Goal: Task Accomplishment & Management: Complete application form

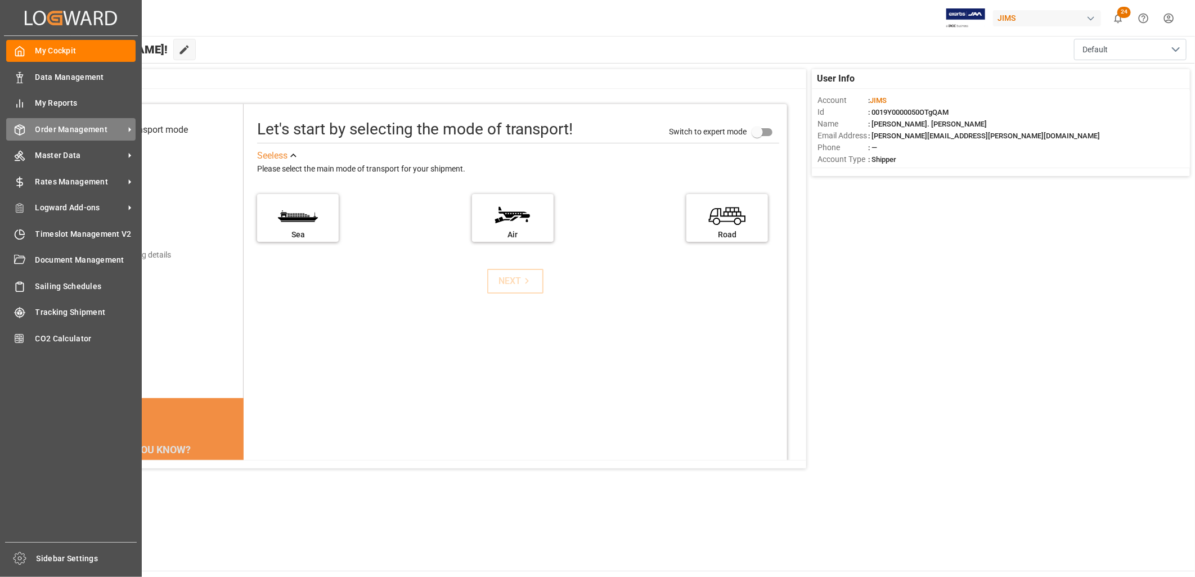
click at [68, 128] on span "Order Management" at bounding box center [79, 130] width 89 height 12
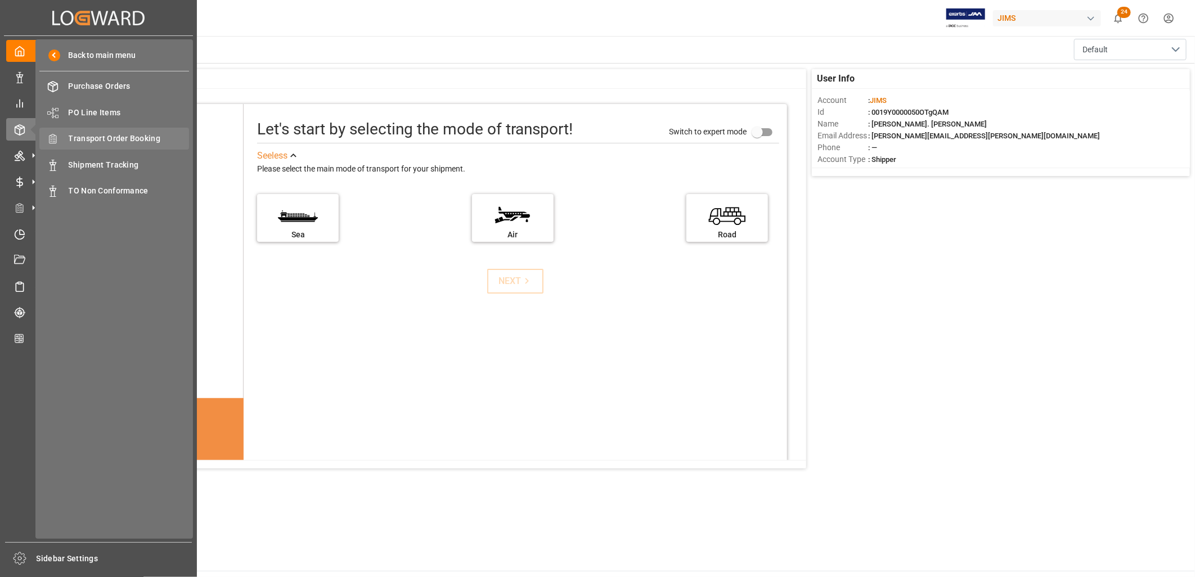
click at [121, 136] on span "Transport Order Booking" at bounding box center [129, 139] width 121 height 12
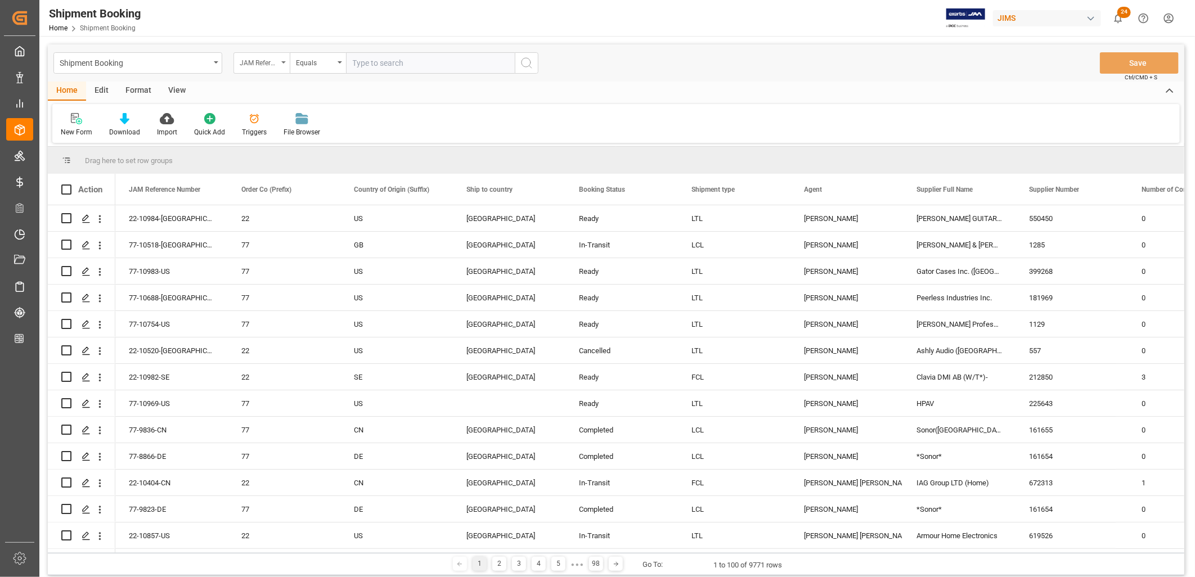
click at [285, 61] on icon "open menu" at bounding box center [283, 62] width 5 height 2
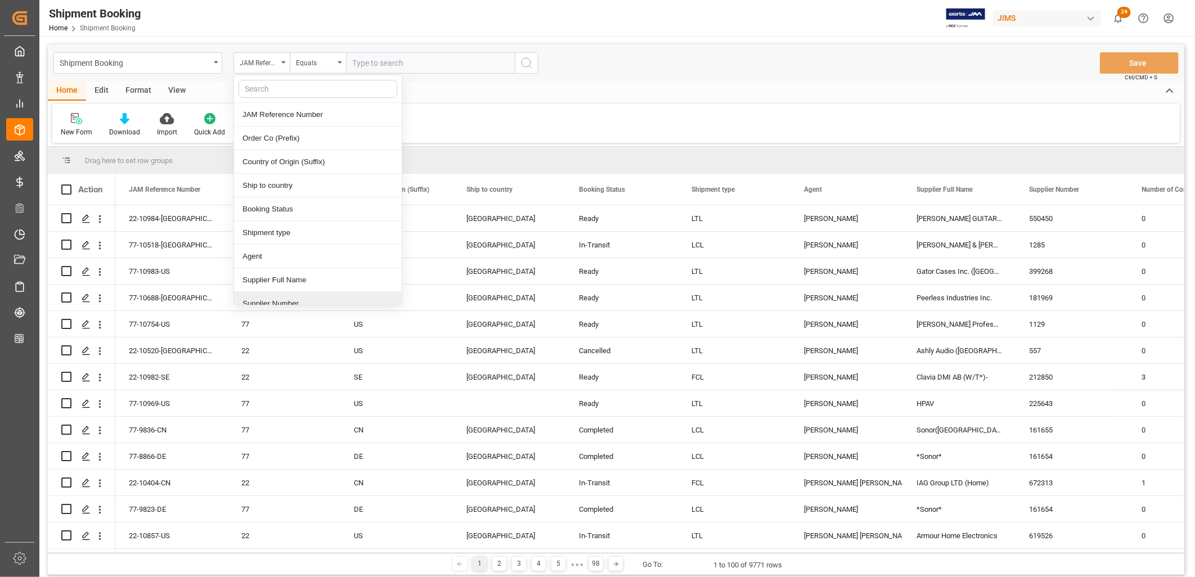
click at [287, 301] on div "Supplier Number" at bounding box center [318, 304] width 168 height 24
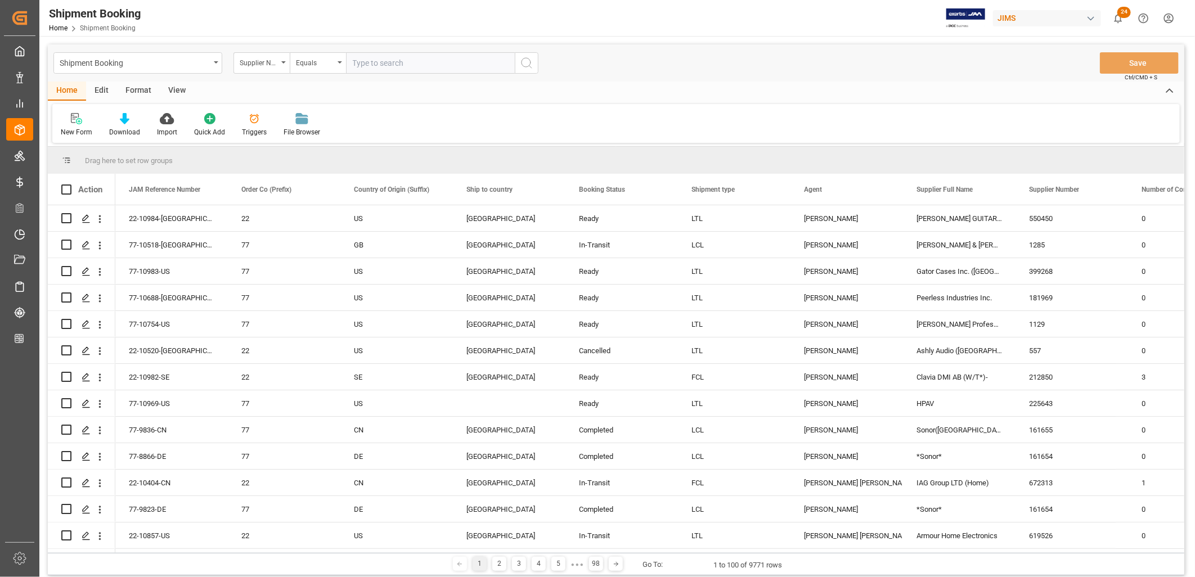
click at [374, 62] on input "text" at bounding box center [430, 62] width 169 height 21
type input "382886"
click at [526, 62] on icon "search button" at bounding box center [527, 63] width 14 height 14
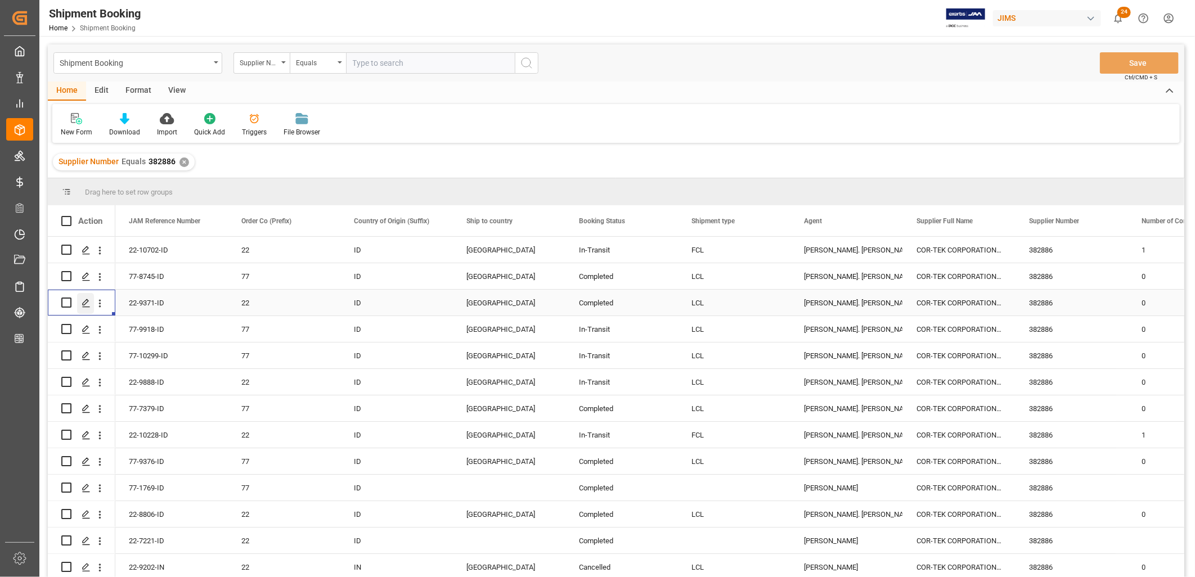
click at [83, 302] on polygon "Press SPACE to select this row." at bounding box center [86, 302] width 6 height 6
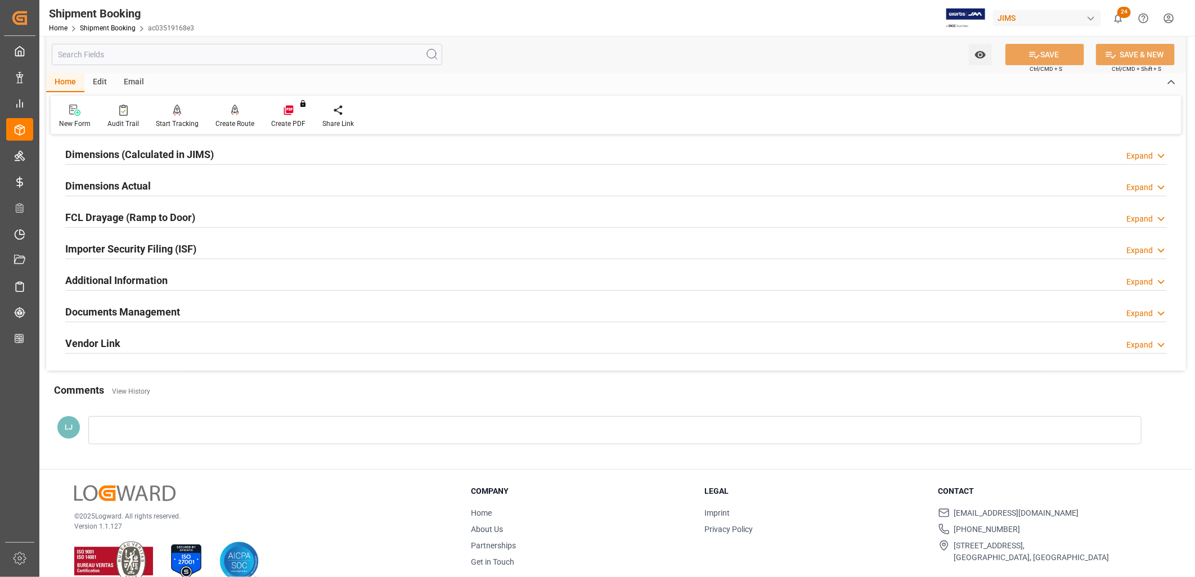
scroll to position [250, 0]
click at [154, 310] on h2 "Documents Management" at bounding box center [122, 310] width 115 height 15
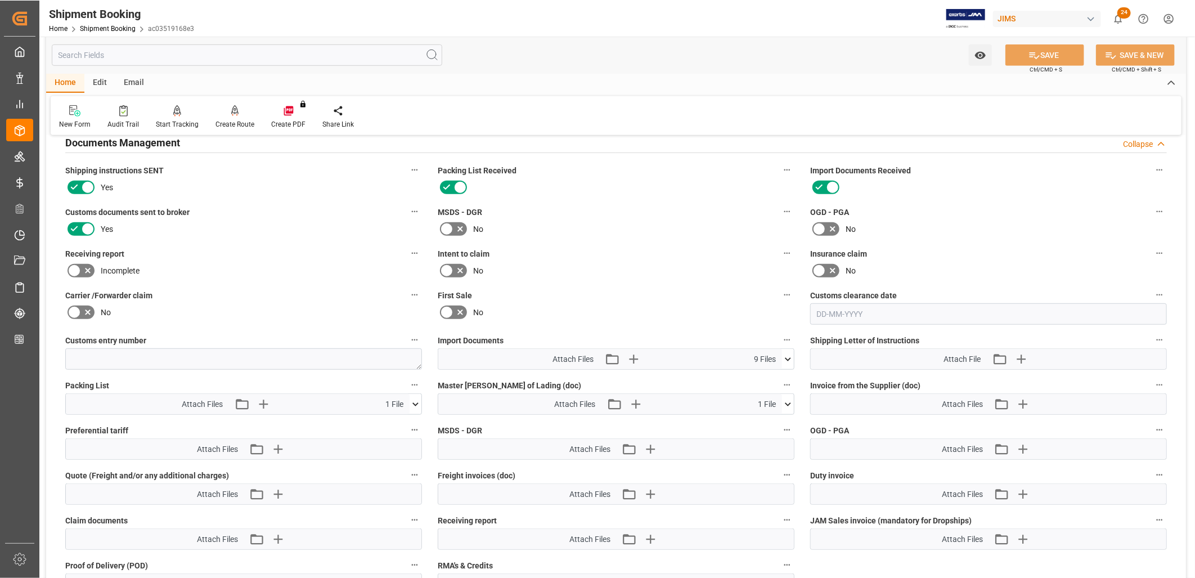
scroll to position [437, 0]
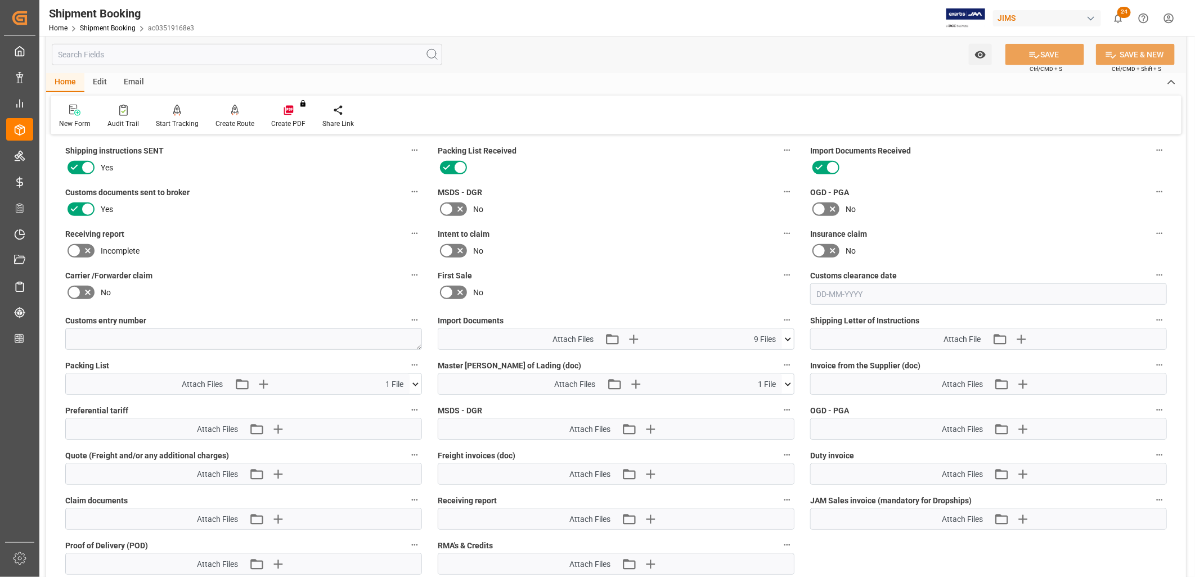
click at [790, 334] on icon at bounding box center [788, 340] width 12 height 12
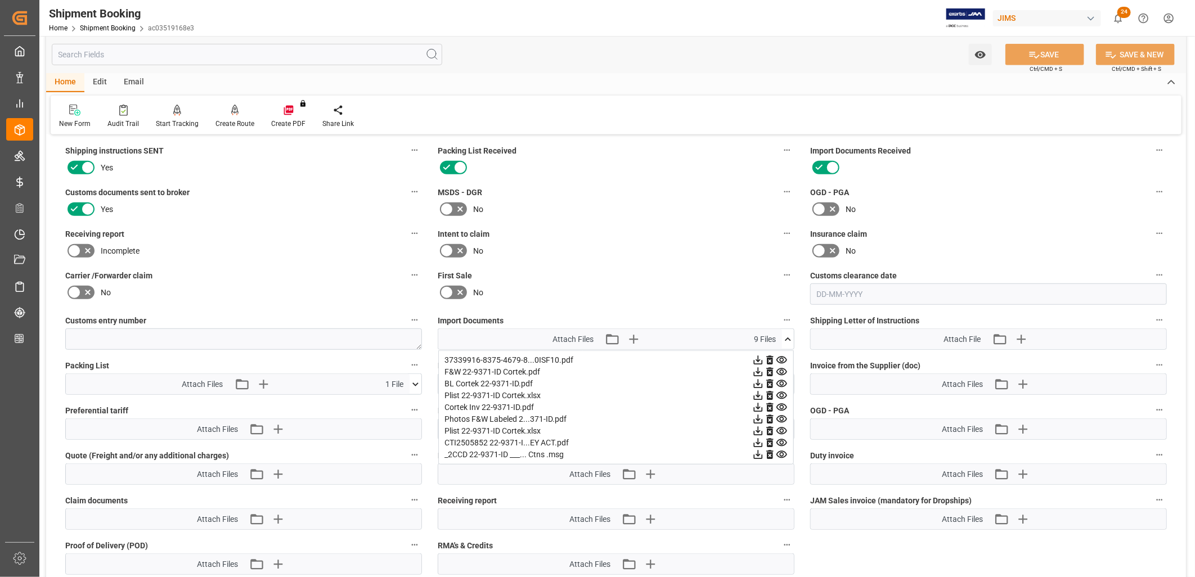
click at [501, 378] on div "BL Cortek 22-9371-ID.pdf" at bounding box center [616, 384] width 343 height 12
click at [782, 380] on icon at bounding box center [782, 383] width 11 height 7
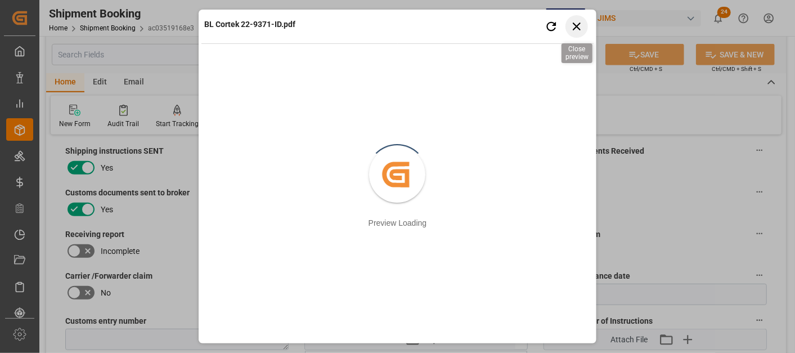
click at [577, 25] on icon "button" at bounding box center [577, 27] width 8 height 8
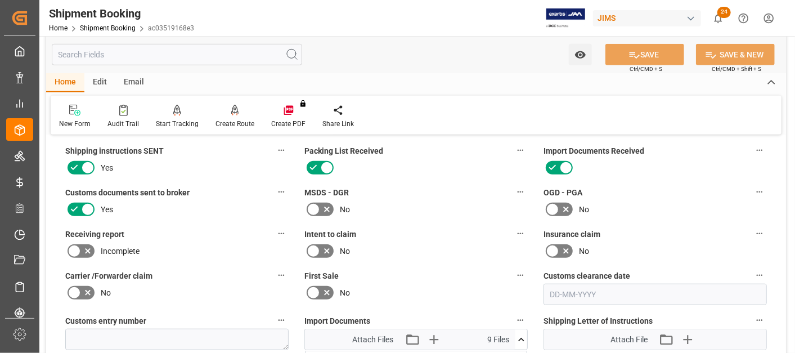
scroll to position [622, 0]
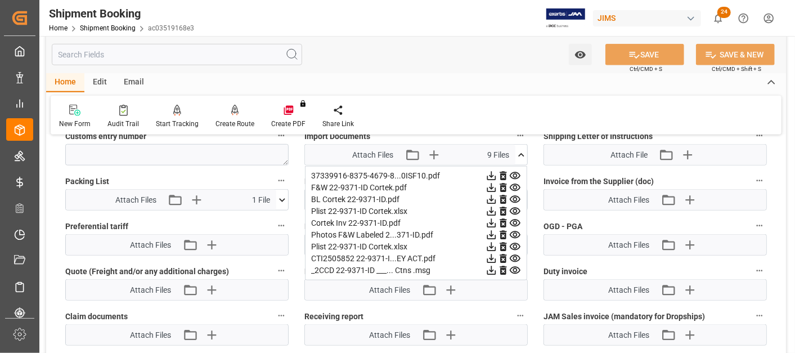
click at [341, 217] on div "Cortek Inv 22-9371-ID.pdf" at bounding box center [416, 223] width 210 height 12
click at [517, 219] on icon at bounding box center [515, 222] width 11 height 7
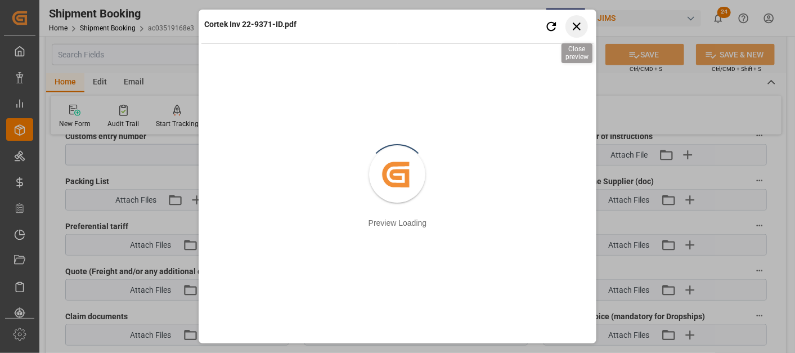
click at [577, 22] on icon "button" at bounding box center [577, 26] width 14 height 14
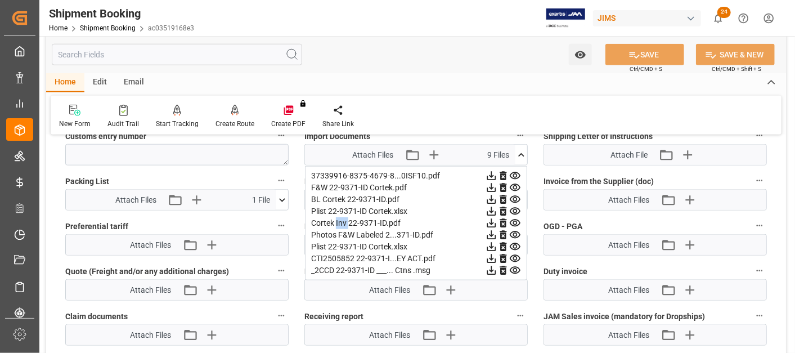
click at [522, 149] on icon at bounding box center [522, 155] width 12 height 12
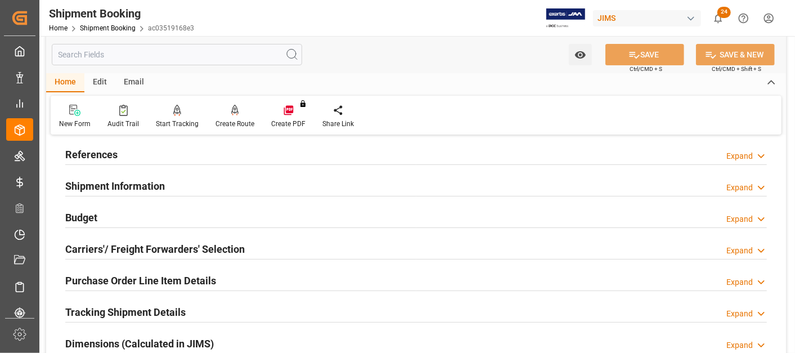
scroll to position [0, 0]
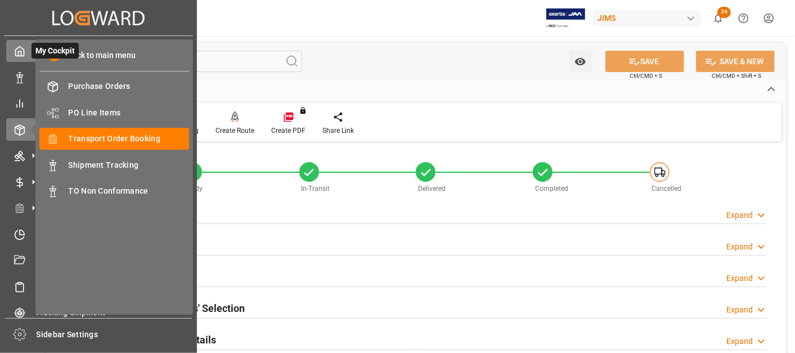
click at [24, 51] on icon at bounding box center [19, 51] width 11 height 11
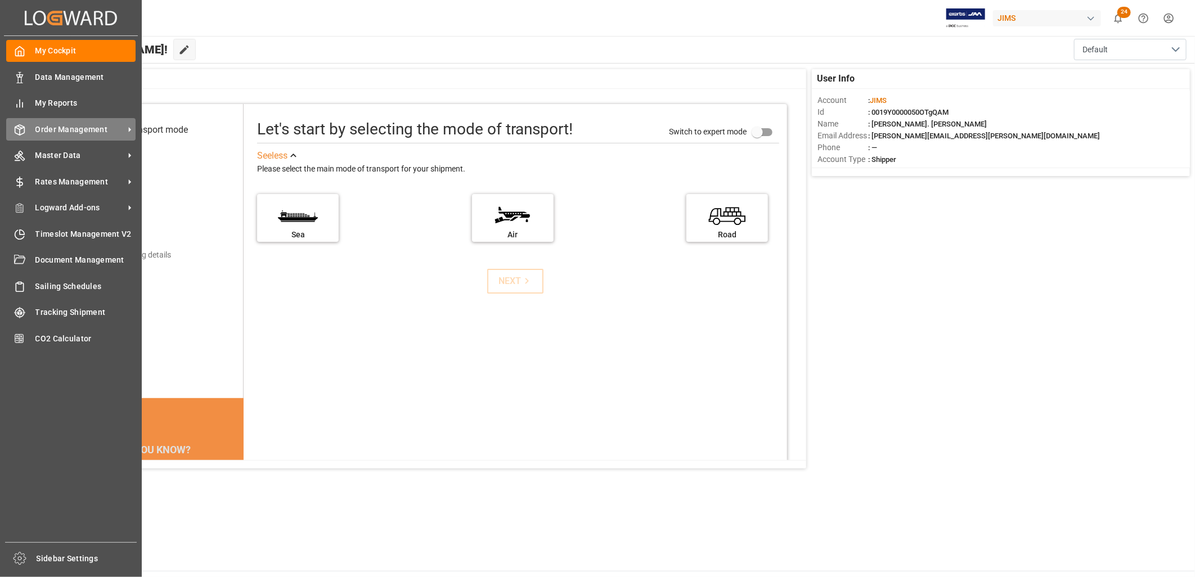
click at [68, 124] on span "Order Management" at bounding box center [79, 130] width 89 height 12
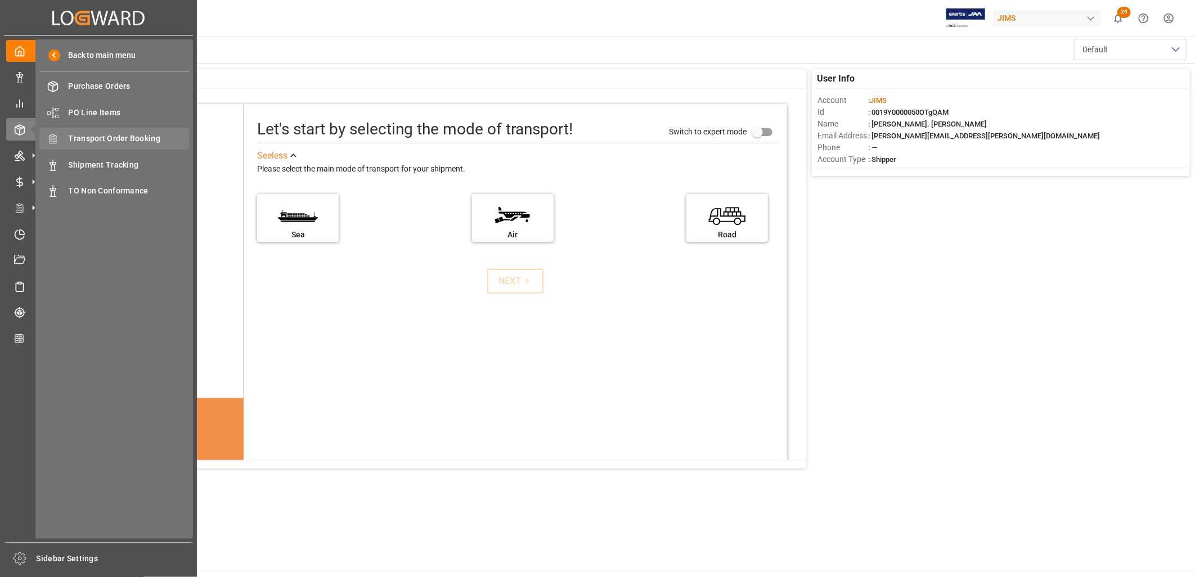
click at [121, 136] on span "Transport Order Booking" at bounding box center [129, 139] width 121 height 12
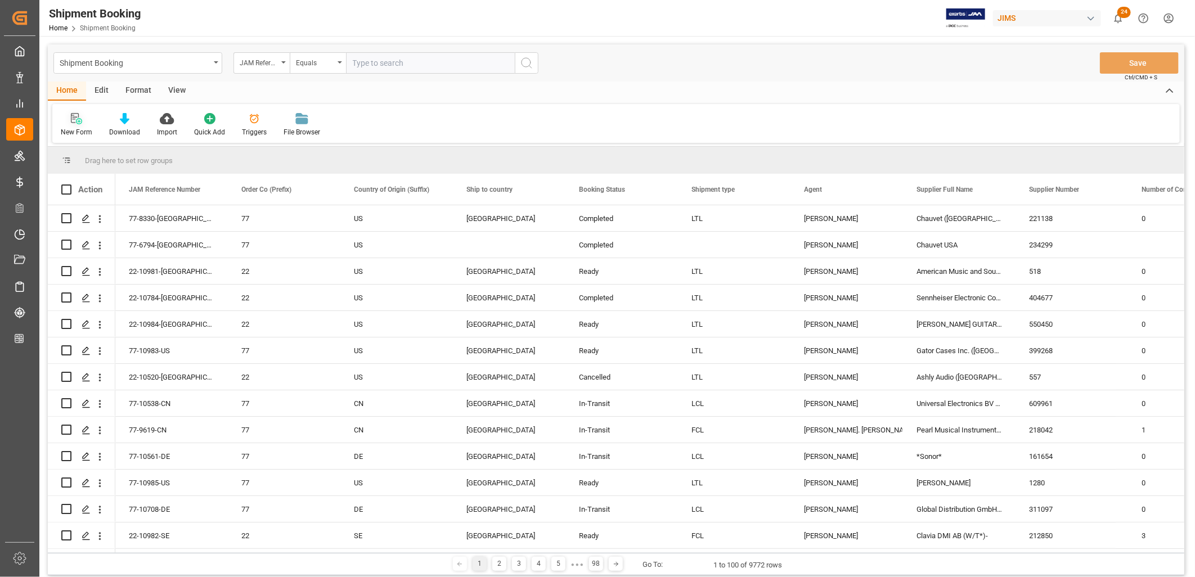
click at [79, 122] on icon at bounding box center [76, 118] width 11 height 11
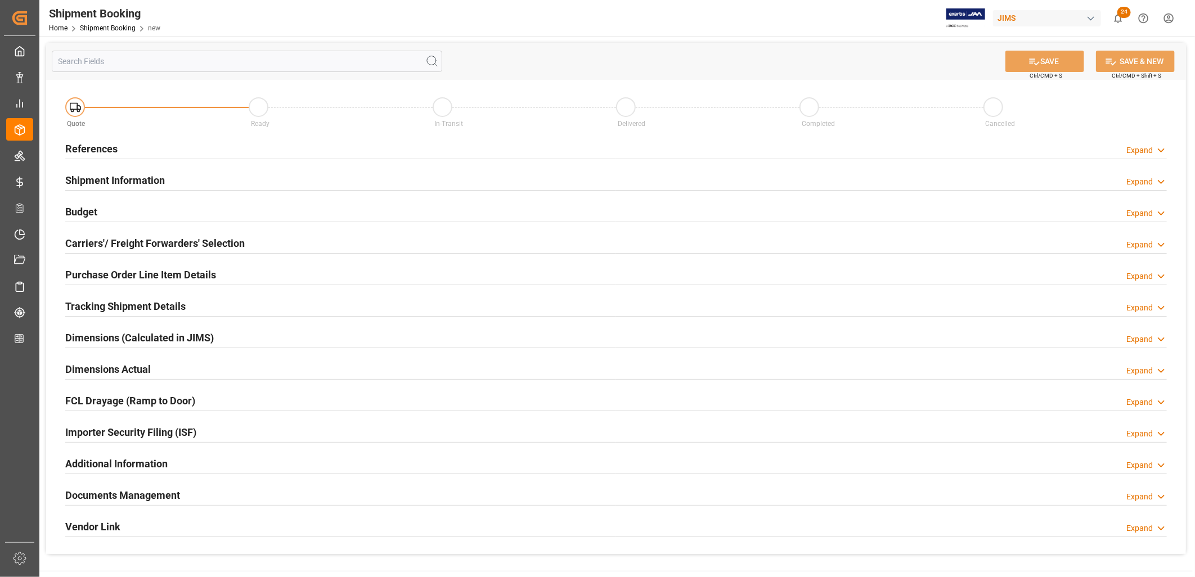
click at [87, 145] on h2 "References" at bounding box center [91, 148] width 52 height 15
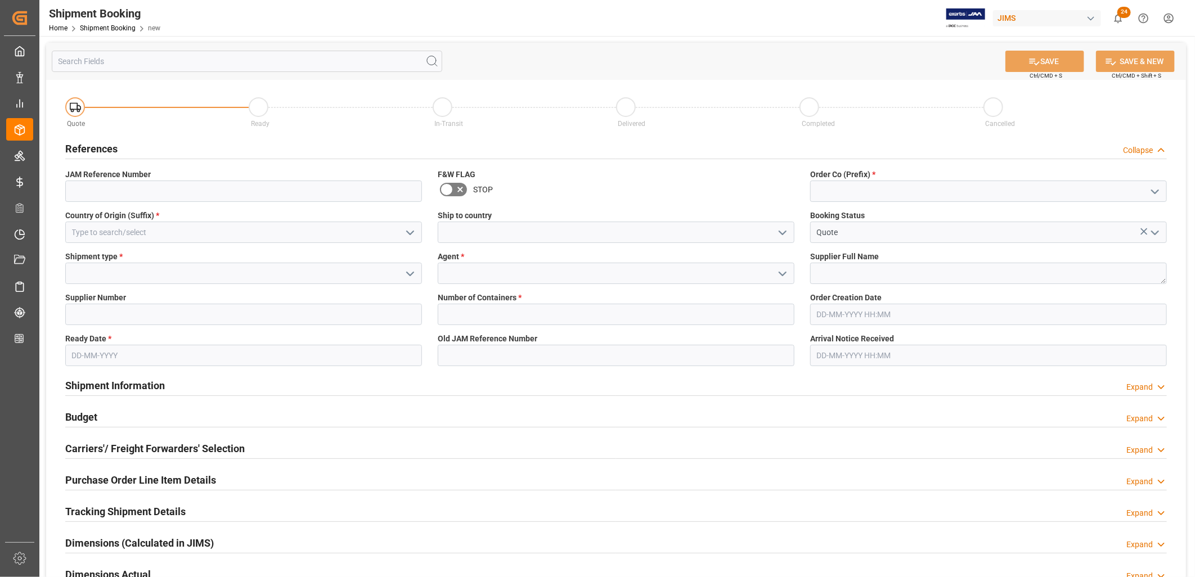
click at [1156, 189] on icon "open menu" at bounding box center [1156, 192] width 14 height 14
click at [821, 216] on div "22" at bounding box center [989, 216] width 356 height 25
type input "22"
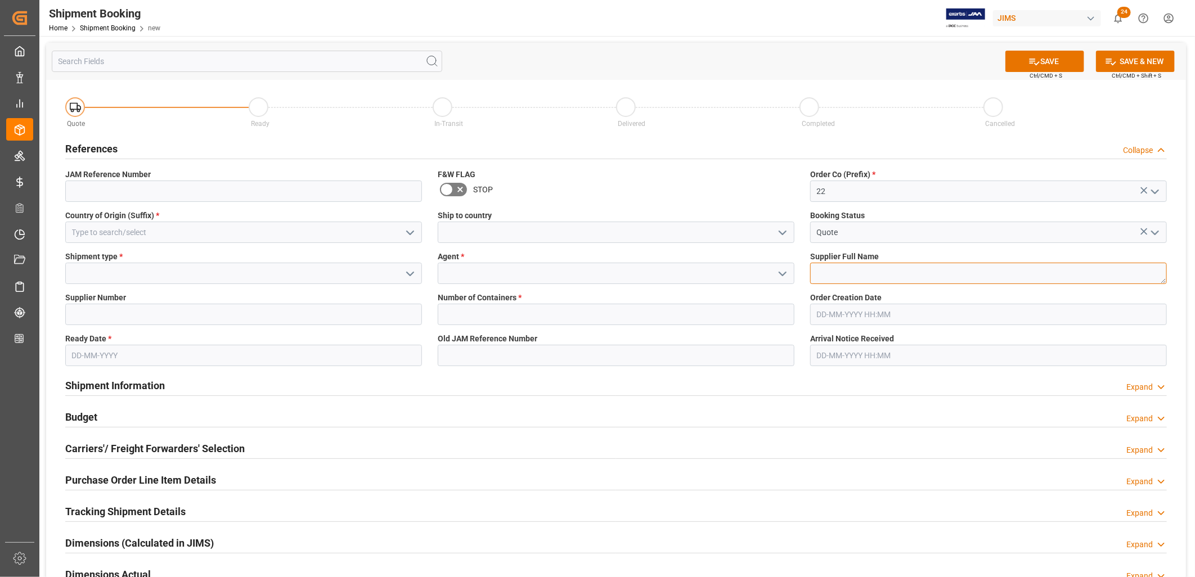
click at [820, 274] on textarea at bounding box center [988, 273] width 357 height 21
type textarea "Cortek Corp"
click at [782, 274] on icon "open menu" at bounding box center [783, 274] width 14 height 14
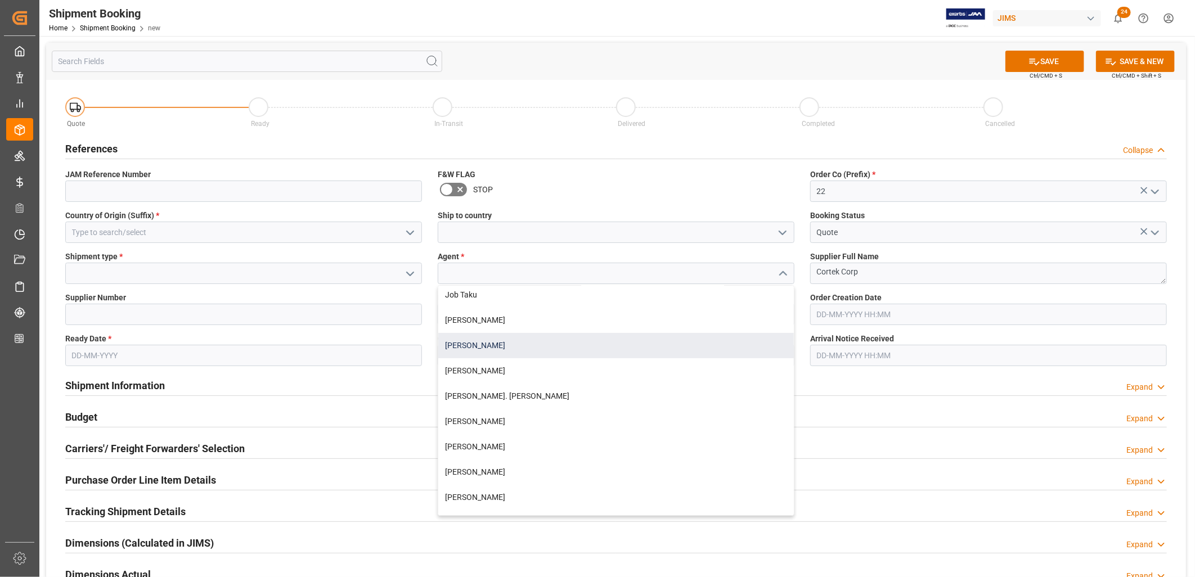
scroll to position [312, 0]
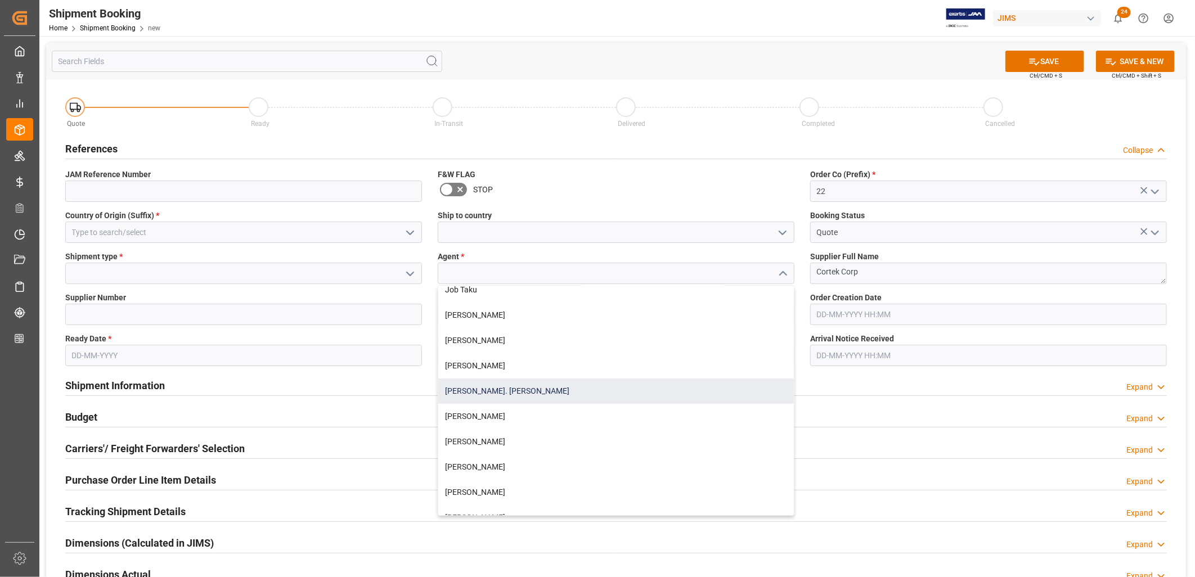
click at [502, 387] on div "[PERSON_NAME]. [PERSON_NAME]" at bounding box center [616, 391] width 356 height 25
type input "[PERSON_NAME]. [PERSON_NAME]"
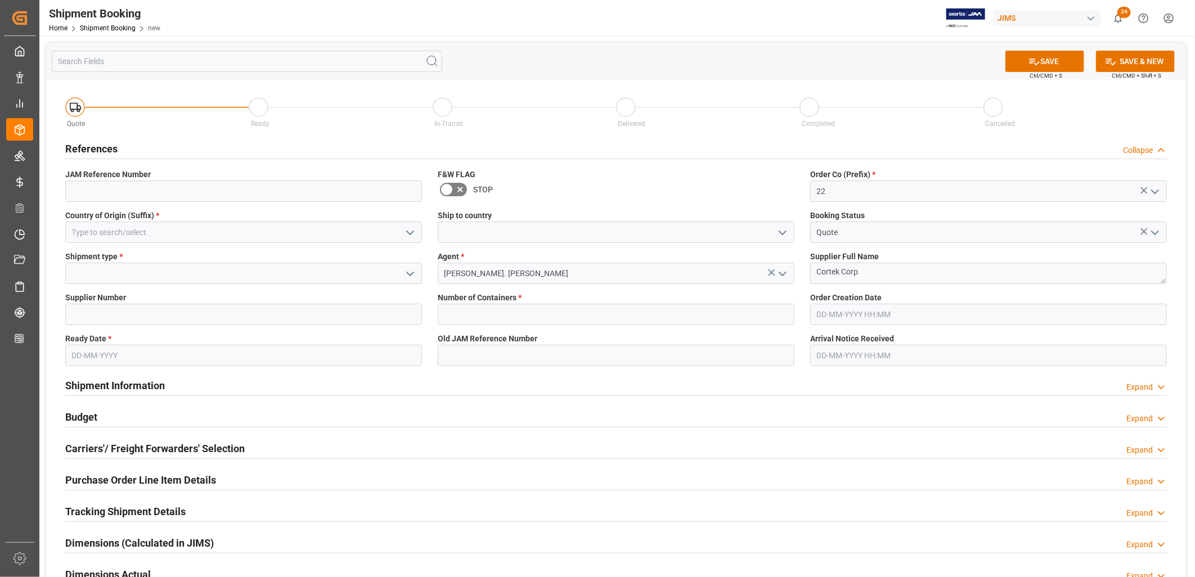
click at [410, 274] on icon "open menu" at bounding box center [411, 274] width 14 height 14
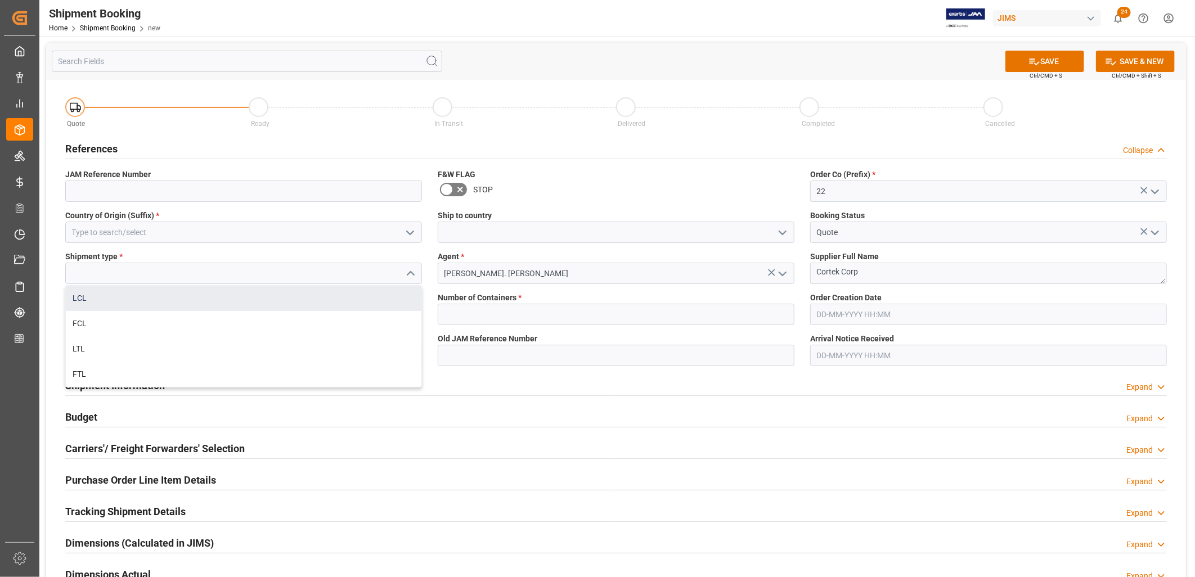
click at [81, 297] on div "LCL" at bounding box center [244, 298] width 356 height 25
type input "LCL"
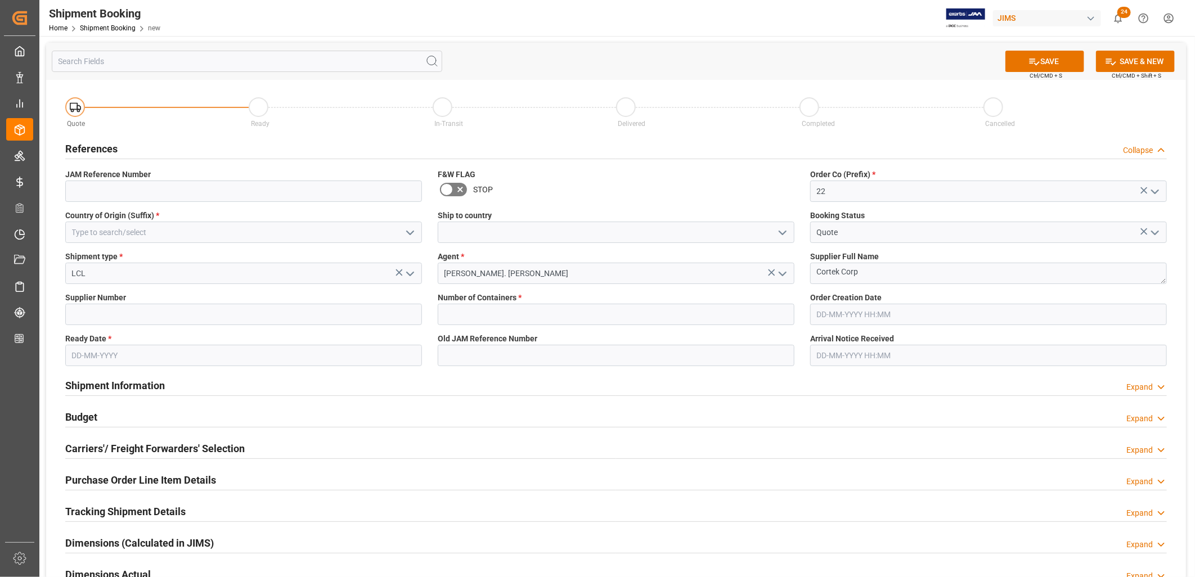
click at [410, 231] on icon "open menu" at bounding box center [411, 233] width 14 height 14
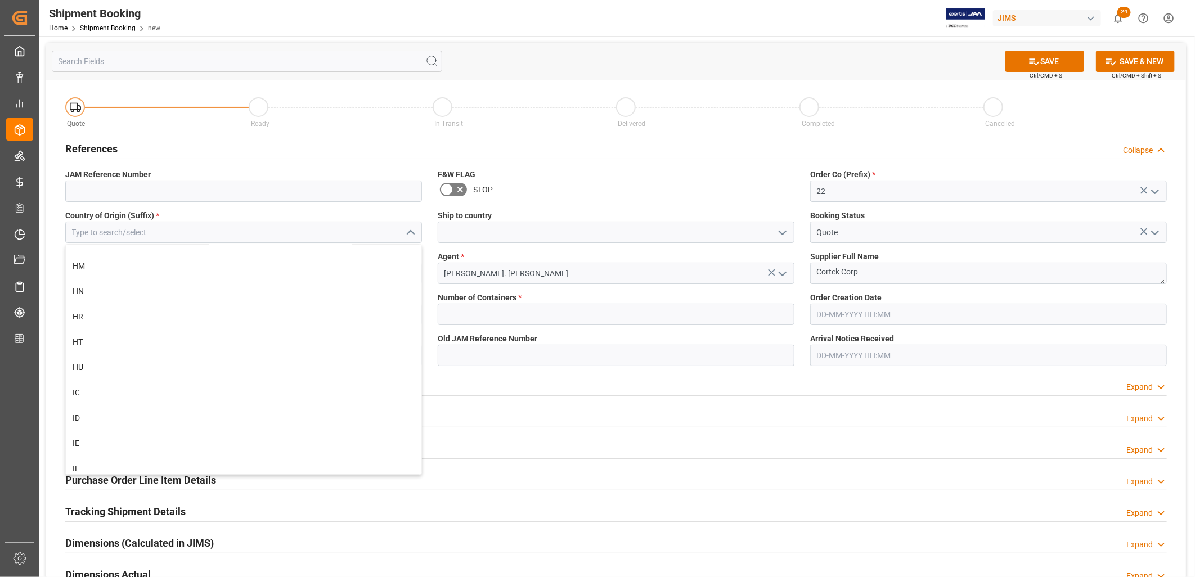
scroll to position [2501, 0]
click at [74, 391] on div "ID" at bounding box center [244, 390] width 356 height 25
type input "ID"
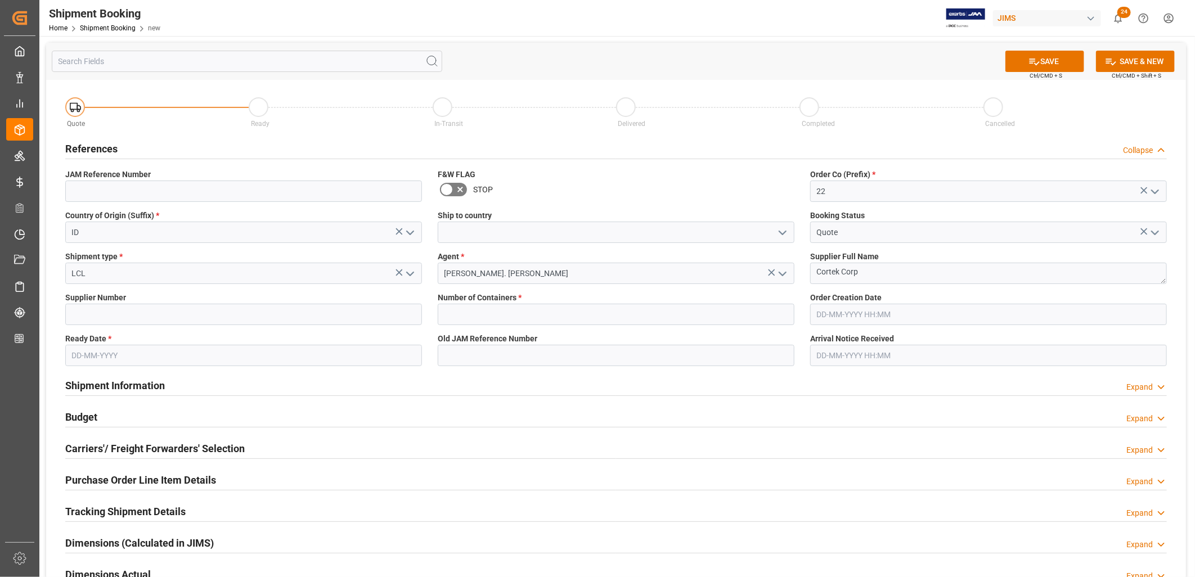
click at [75, 352] on input "text" at bounding box center [243, 355] width 357 height 21
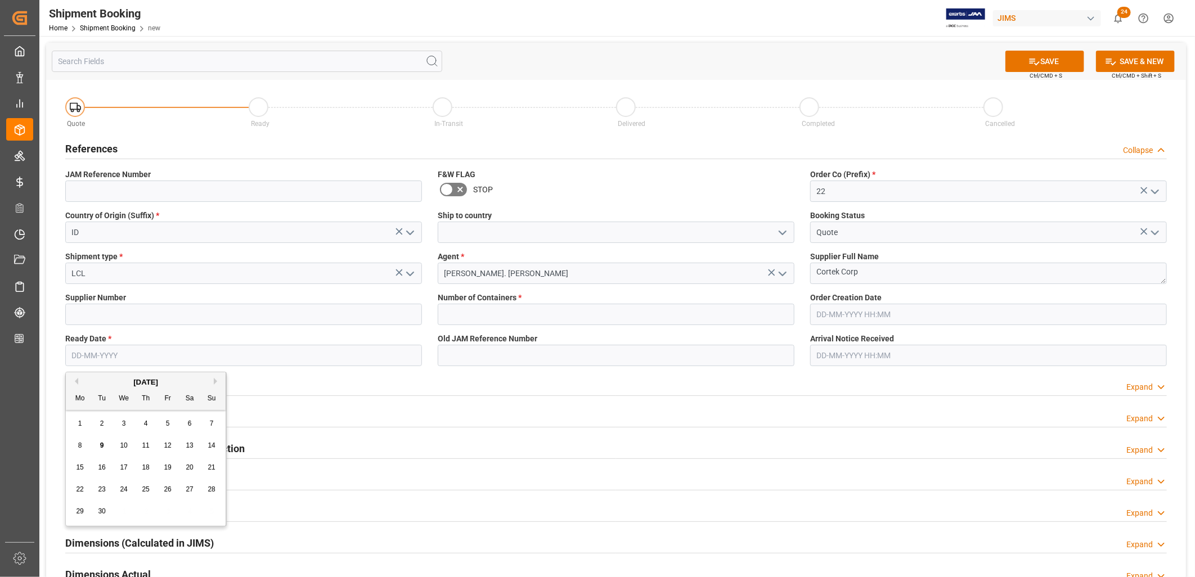
click at [83, 423] on div "1" at bounding box center [80, 425] width 14 height 14
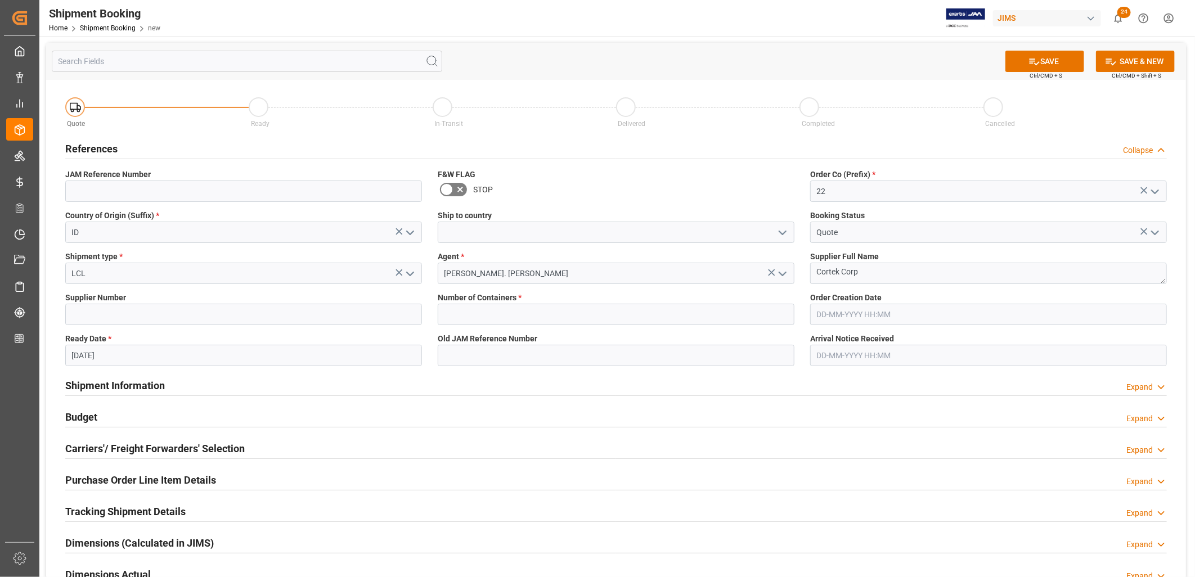
click at [127, 347] on input "01-09-2025" at bounding box center [243, 355] width 357 height 21
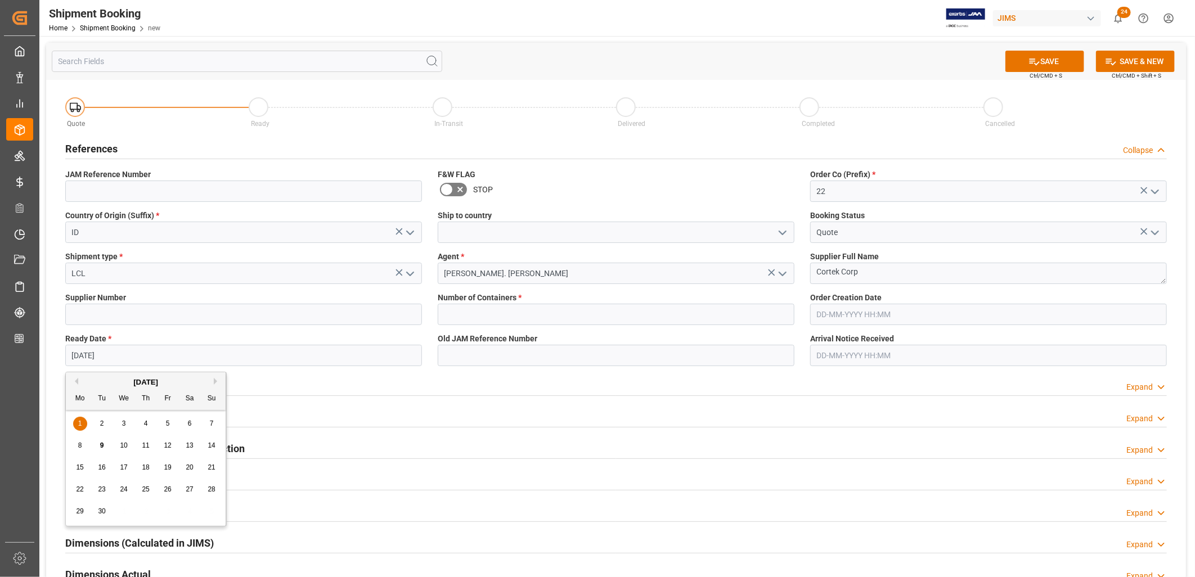
click at [103, 470] on span "16" at bounding box center [101, 468] width 7 height 8
type input "[DATE]"
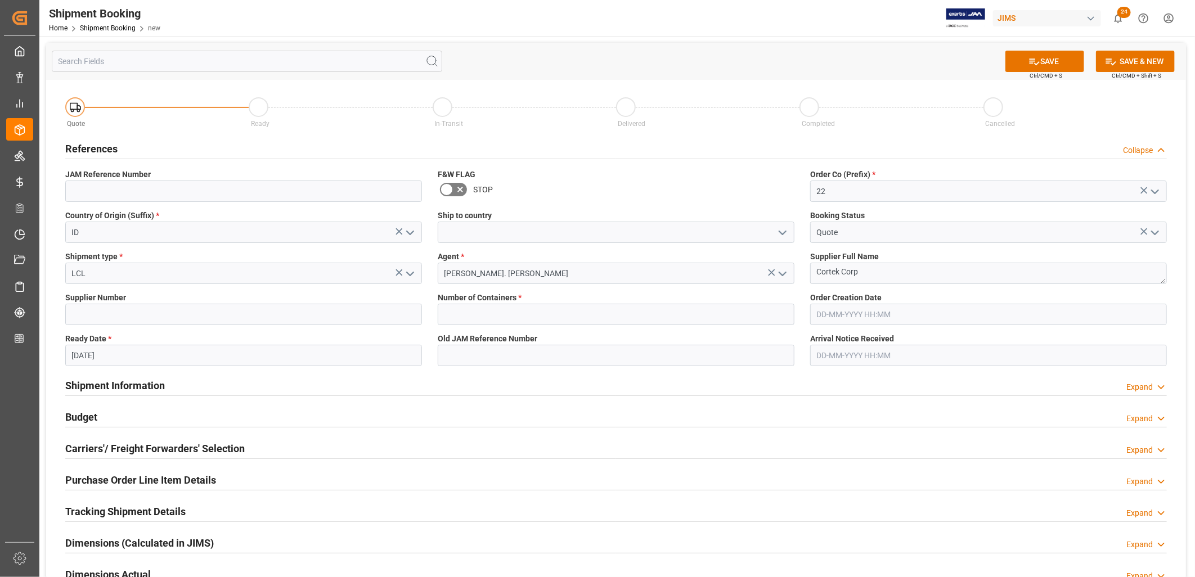
click at [782, 230] on icon "open menu" at bounding box center [783, 233] width 14 height 14
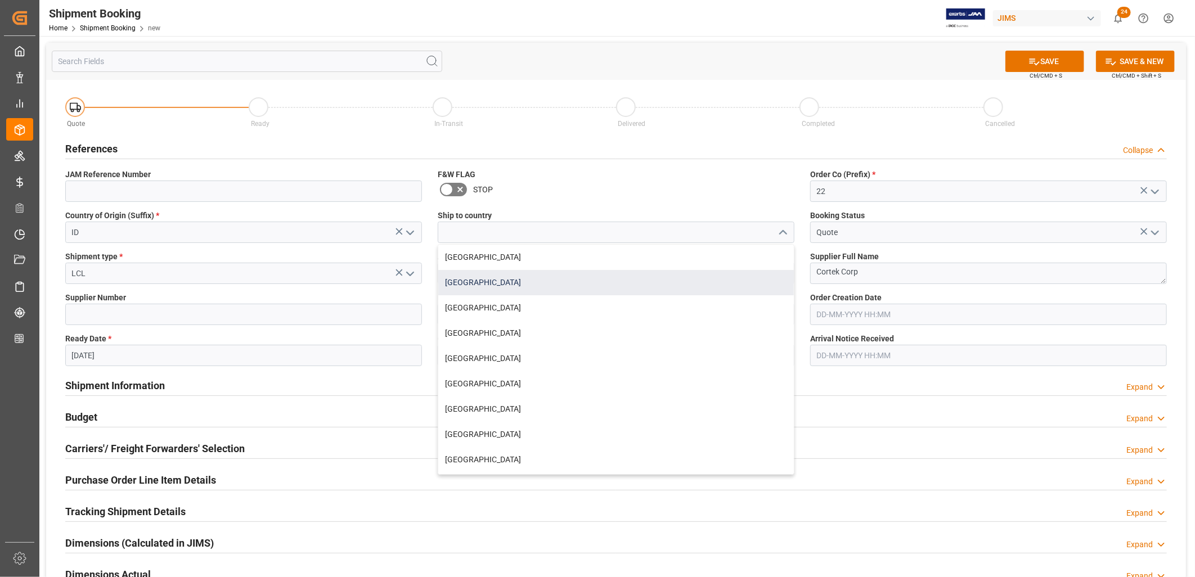
click at [471, 282] on div "[GEOGRAPHIC_DATA]" at bounding box center [616, 282] width 356 height 25
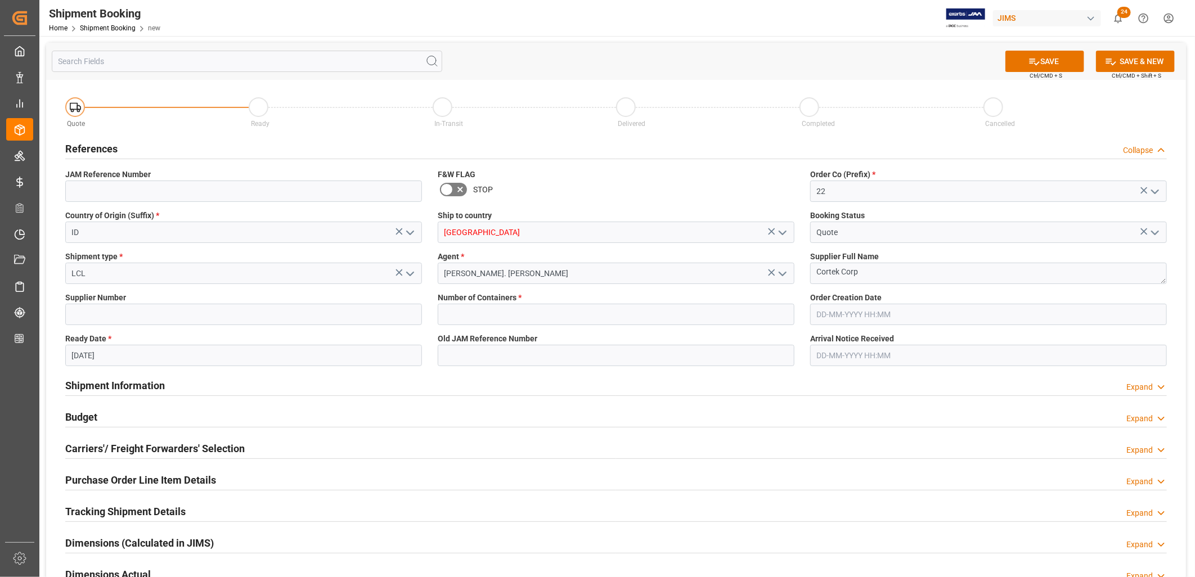
type input "[GEOGRAPHIC_DATA]"
click at [1049, 62] on button "SAVE" at bounding box center [1045, 61] width 79 height 21
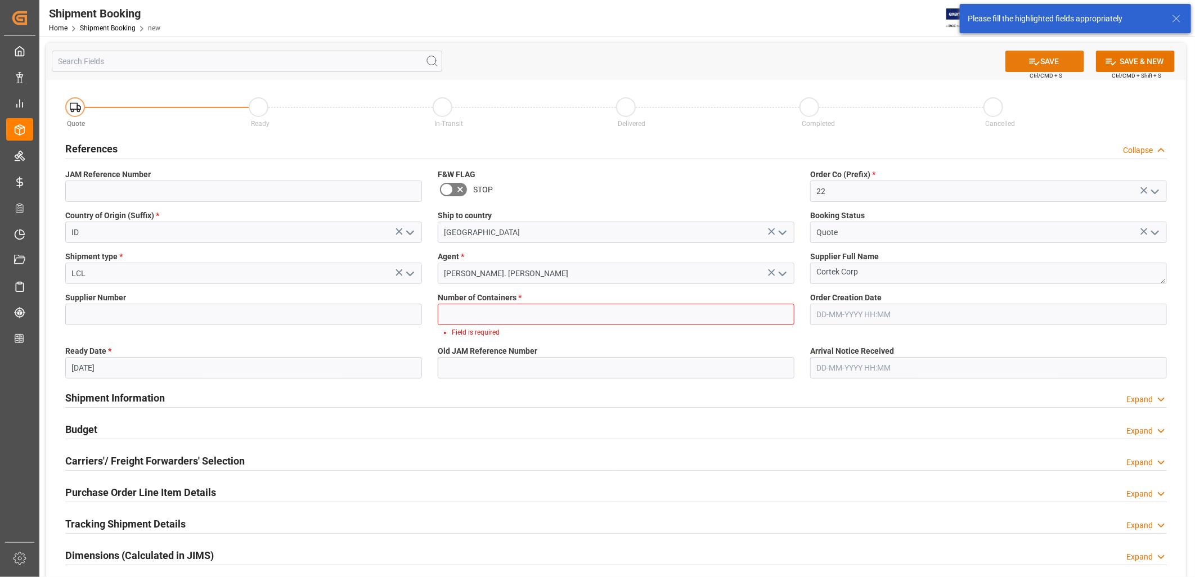
scroll to position [7, 0]
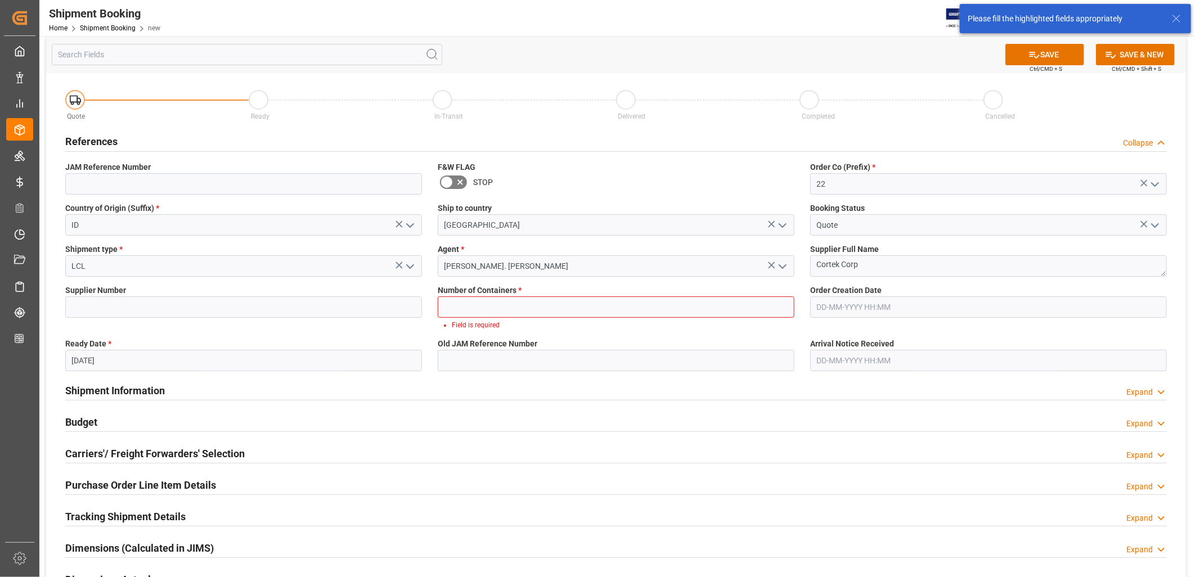
click at [412, 265] on icon "open menu" at bounding box center [411, 267] width 14 height 14
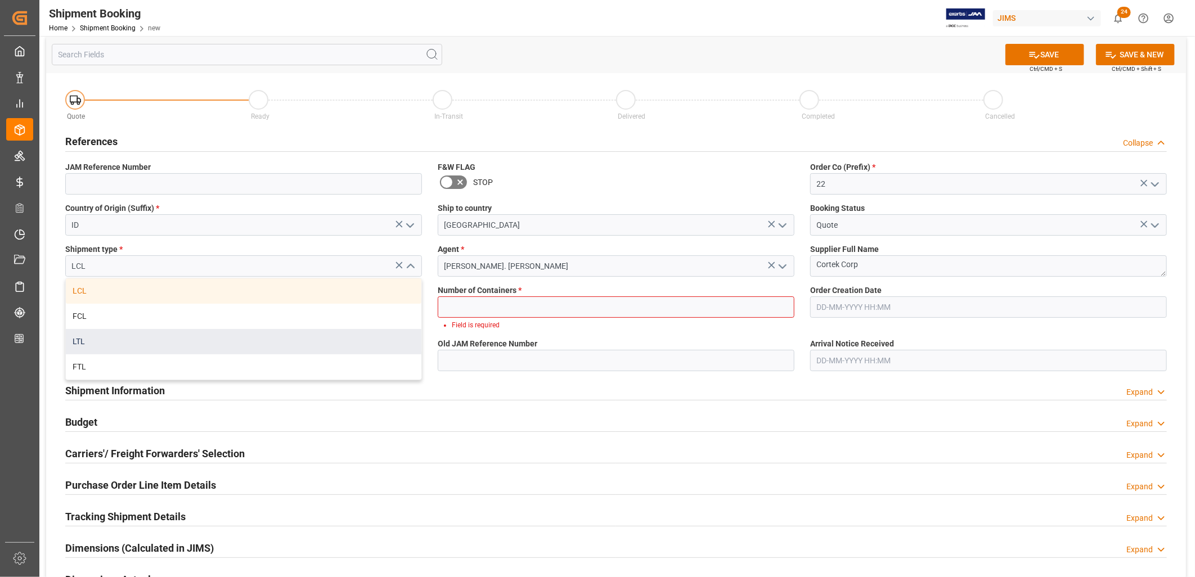
click at [74, 341] on div "LTL" at bounding box center [244, 341] width 356 height 25
type input "LTL"
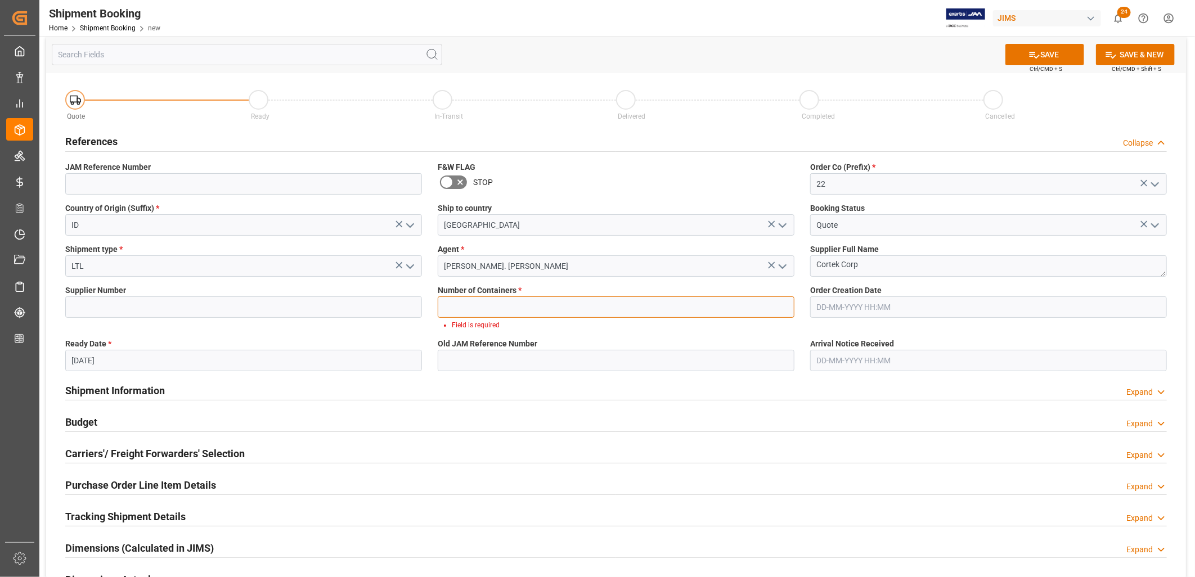
click at [477, 311] on input "text" at bounding box center [616, 307] width 357 height 21
type input "0"
type input "241376"
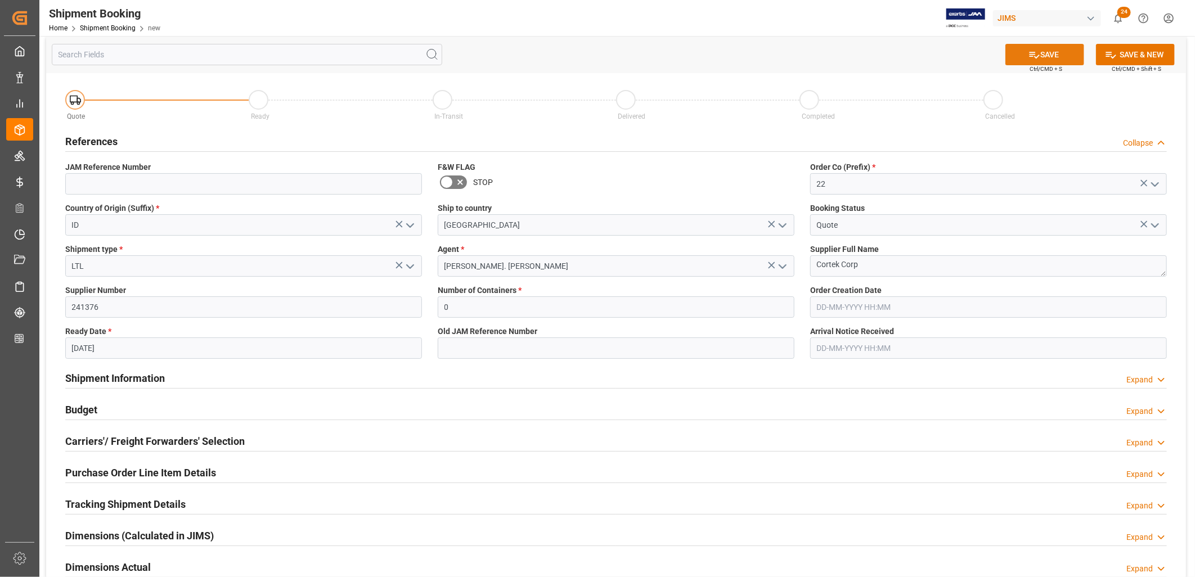
click at [1049, 53] on button "SAVE" at bounding box center [1045, 54] width 79 height 21
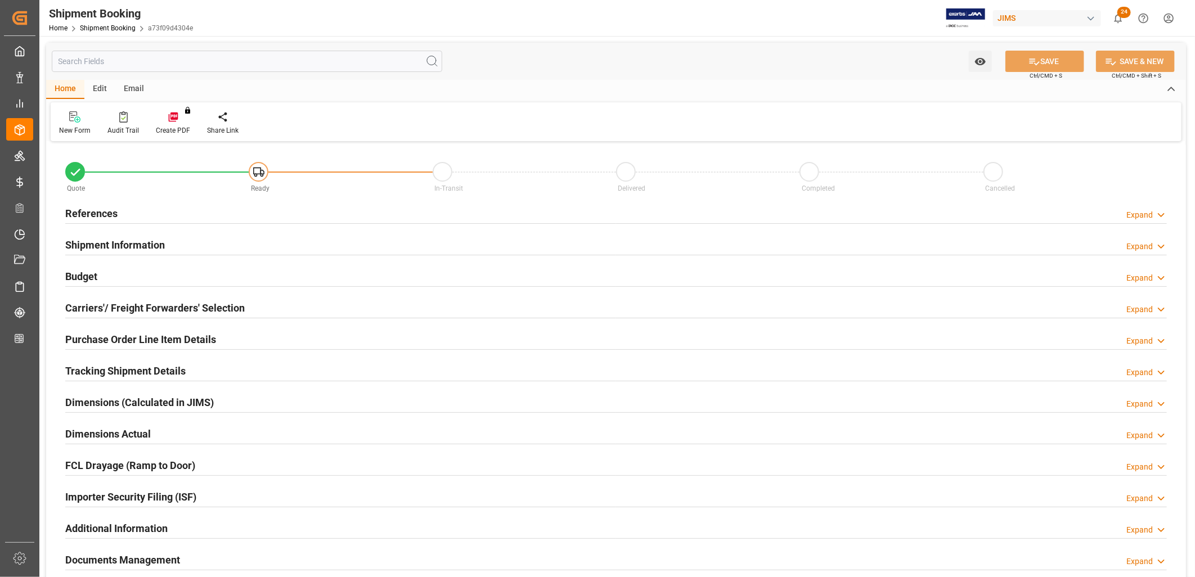
type input "0"
type input "[DATE]"
click at [105, 208] on h2 "References" at bounding box center [91, 213] width 52 height 15
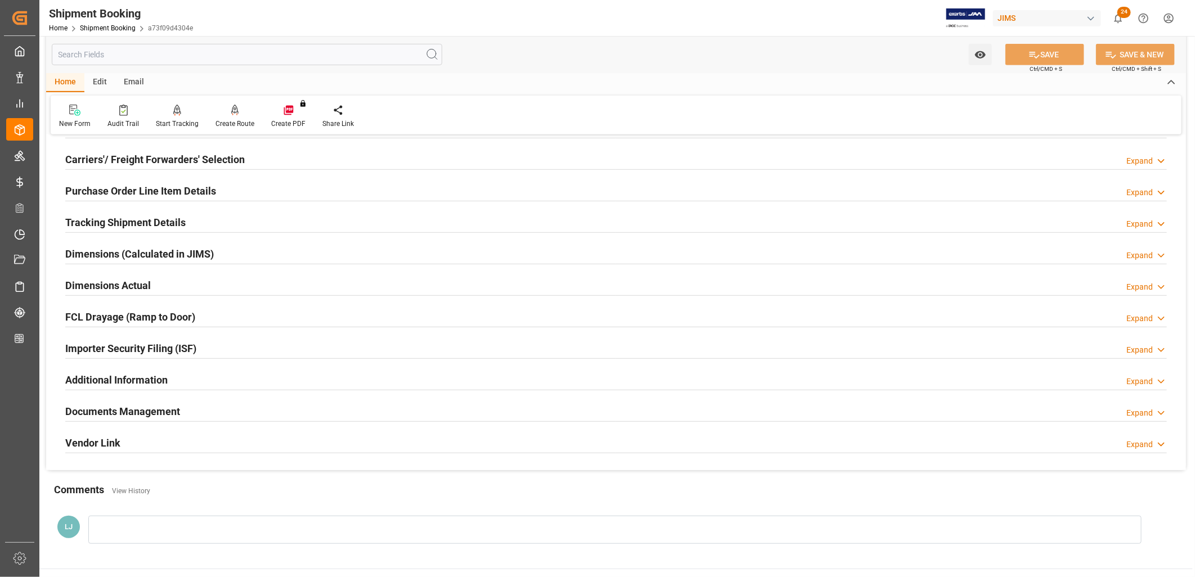
scroll to position [375, 0]
click at [142, 407] on h2 "Documents Management" at bounding box center [122, 410] width 115 height 15
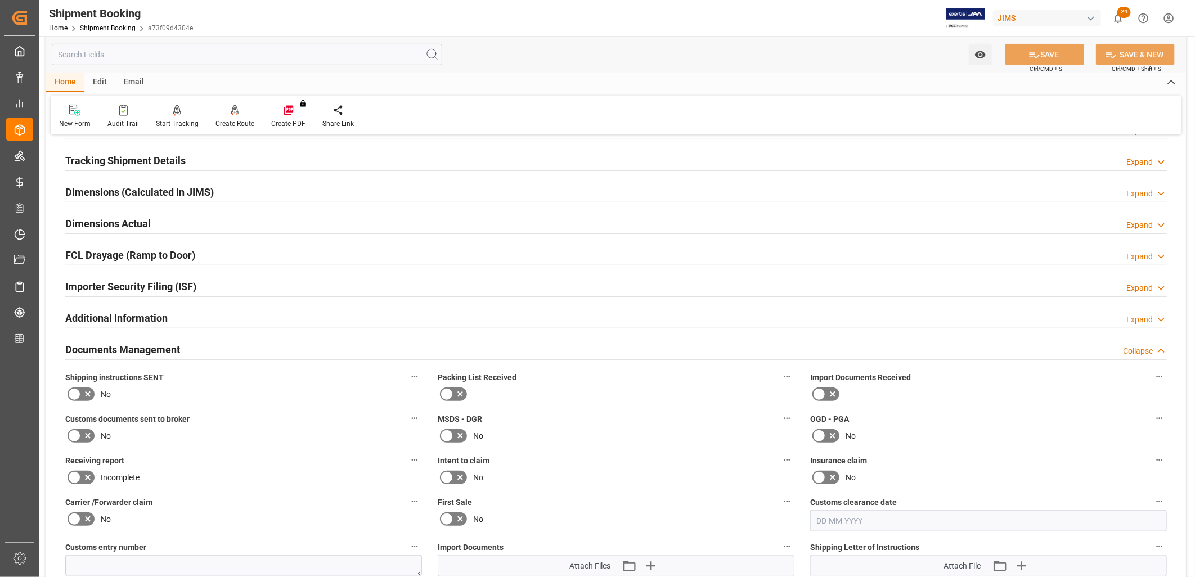
scroll to position [500, 0]
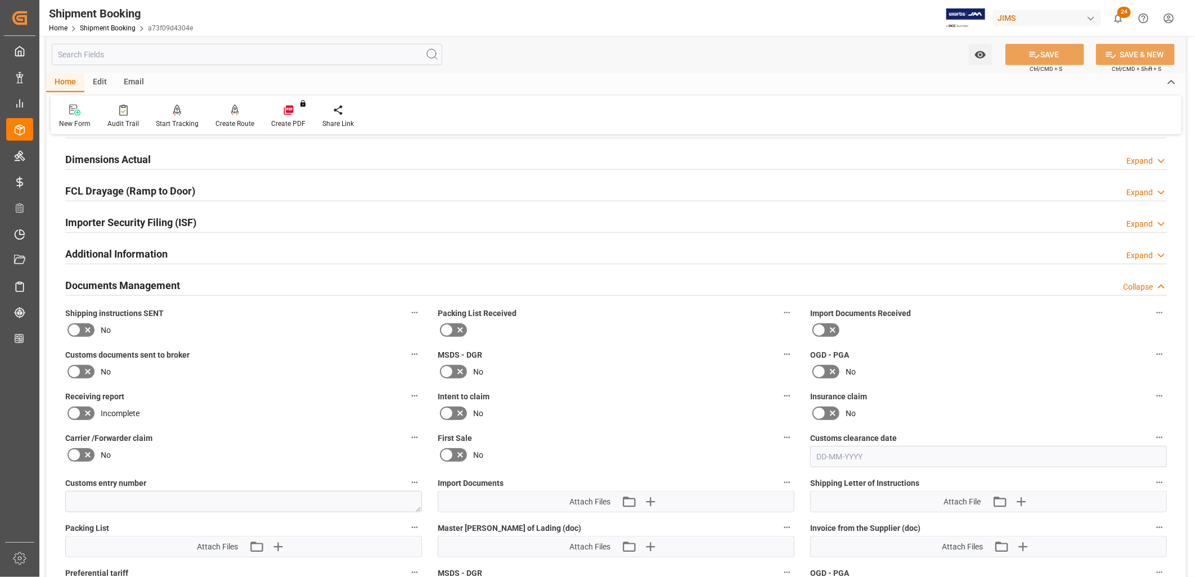
click at [462, 330] on icon at bounding box center [461, 331] width 14 height 14
click at [0, 0] on input "checkbox" at bounding box center [0, 0] width 0 height 0
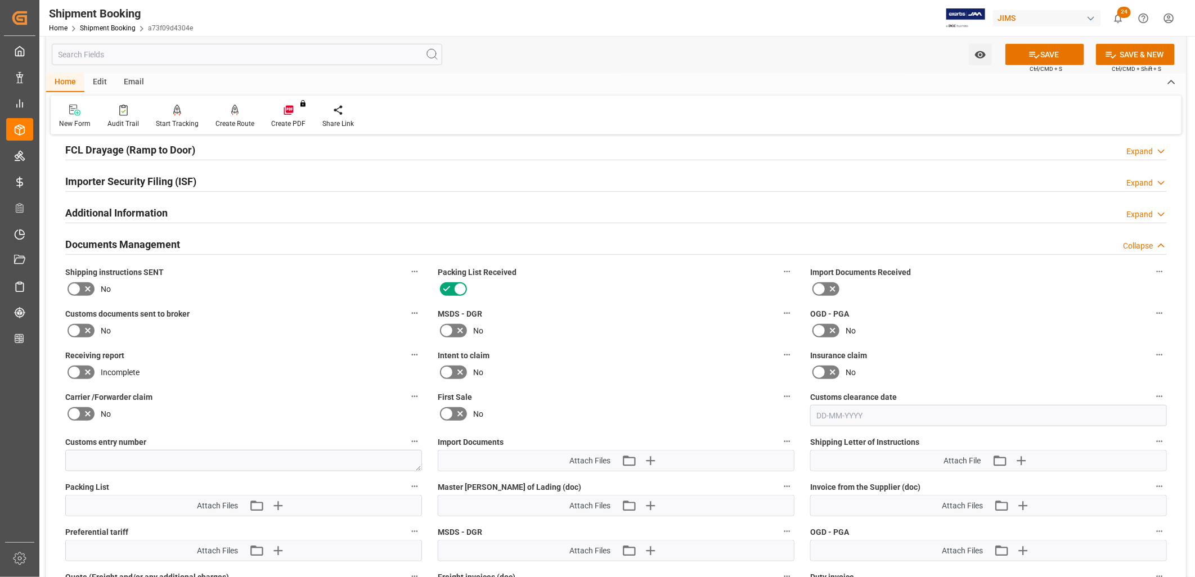
scroll to position [563, 0]
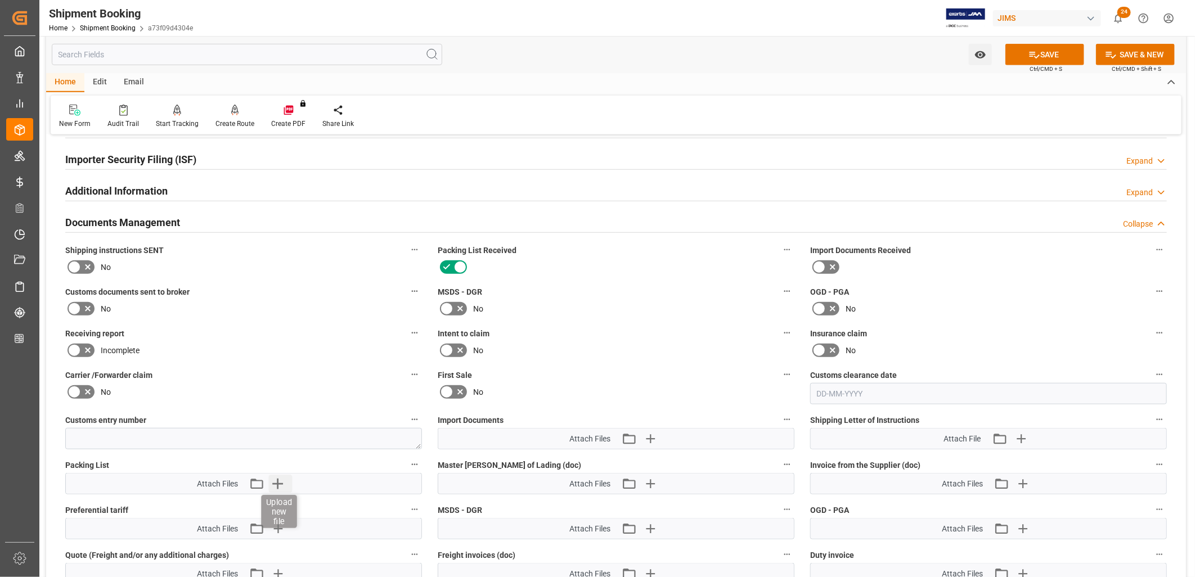
click at [277, 480] on icon "button" at bounding box center [277, 484] width 11 height 11
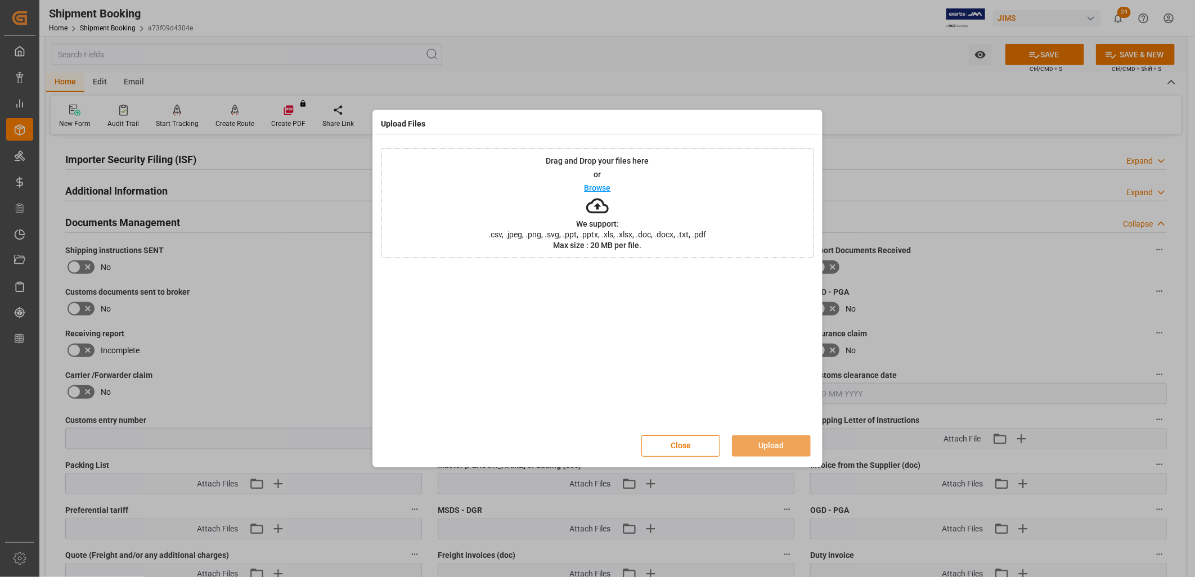
click at [601, 184] on p "Browse" at bounding box center [598, 188] width 26 height 8
click at [681, 442] on button "Close" at bounding box center [681, 446] width 79 height 21
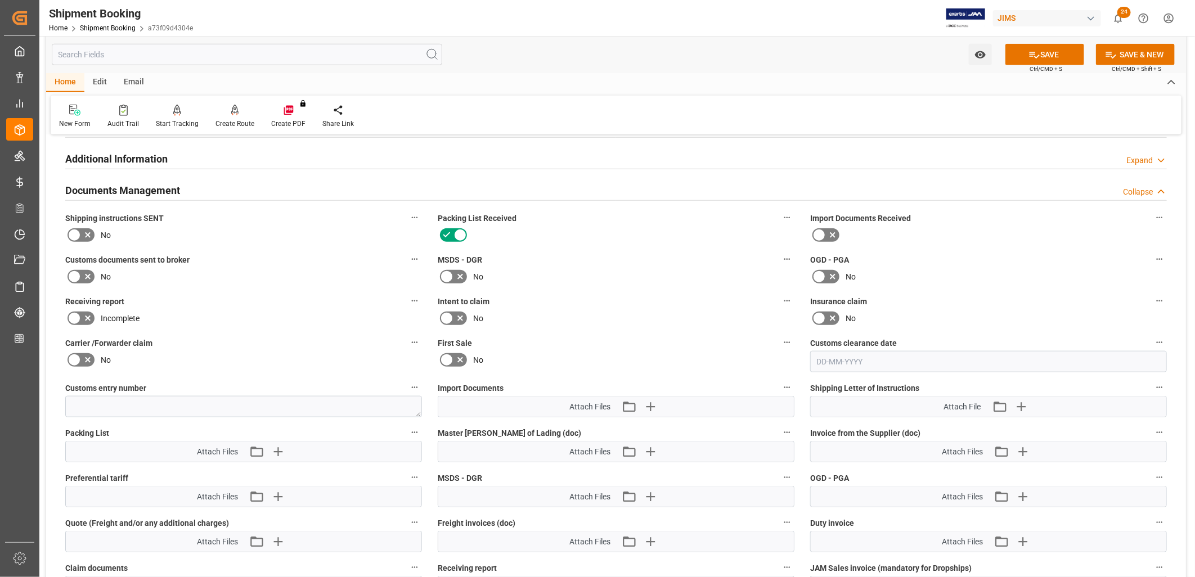
scroll to position [625, 0]
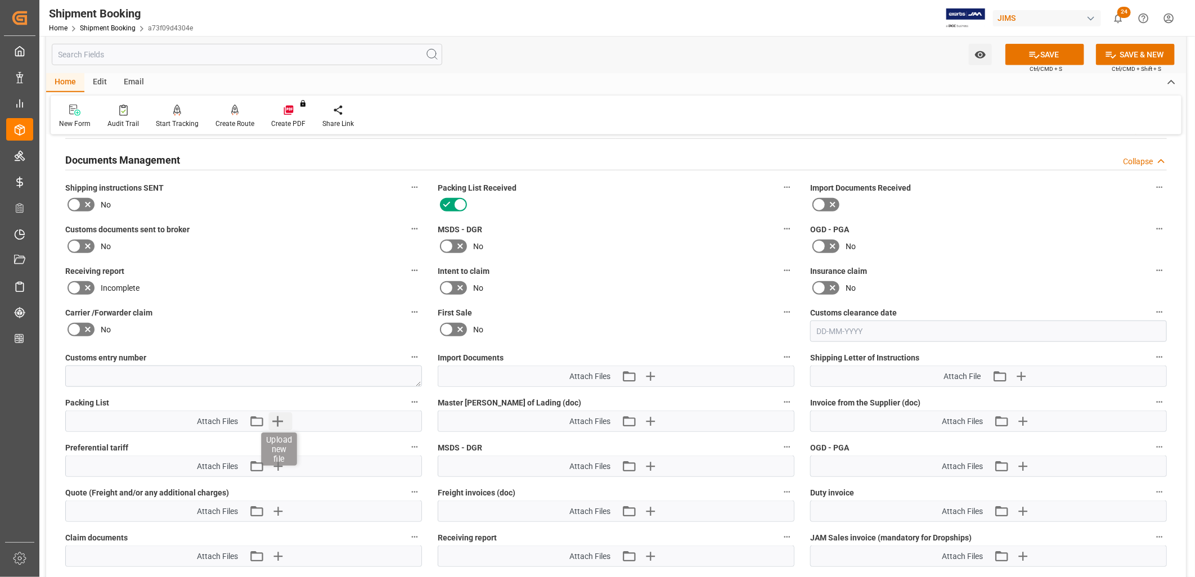
click at [276, 414] on icon "button" at bounding box center [278, 422] width 18 height 18
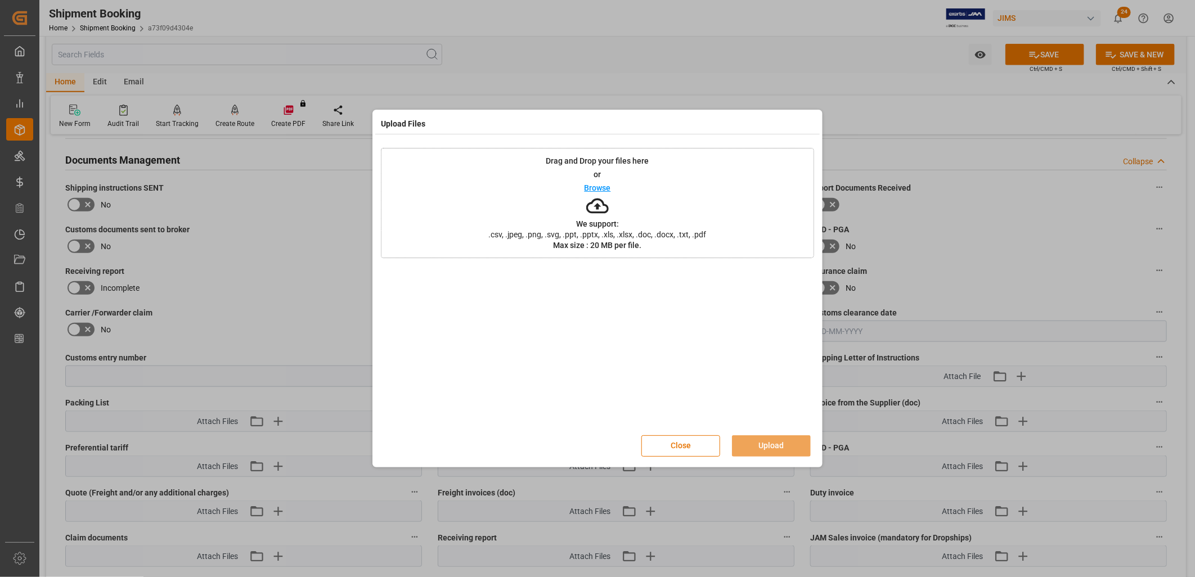
click at [601, 187] on p "Browse" at bounding box center [598, 188] width 26 height 8
click at [777, 441] on button "Upload" at bounding box center [771, 446] width 79 height 21
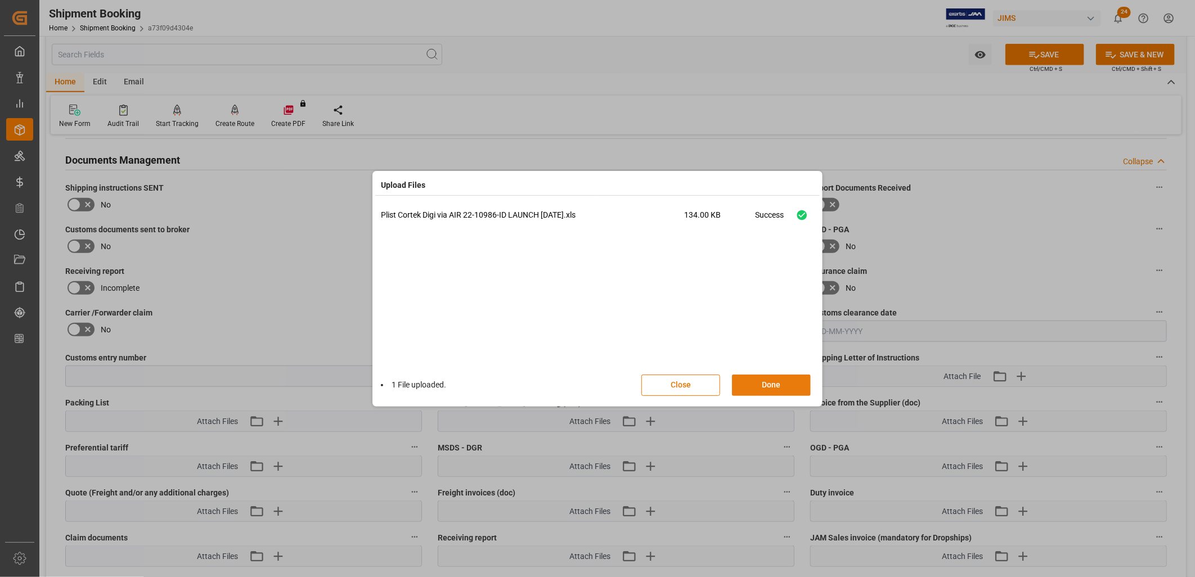
click at [783, 383] on button "Done" at bounding box center [771, 385] width 79 height 21
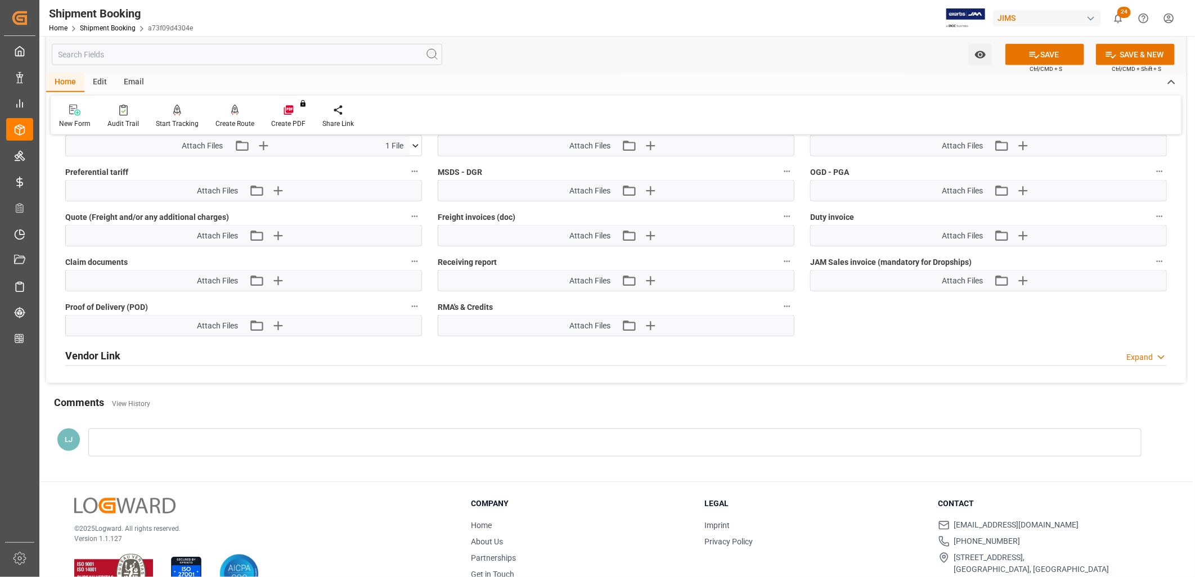
scroll to position [931, 0]
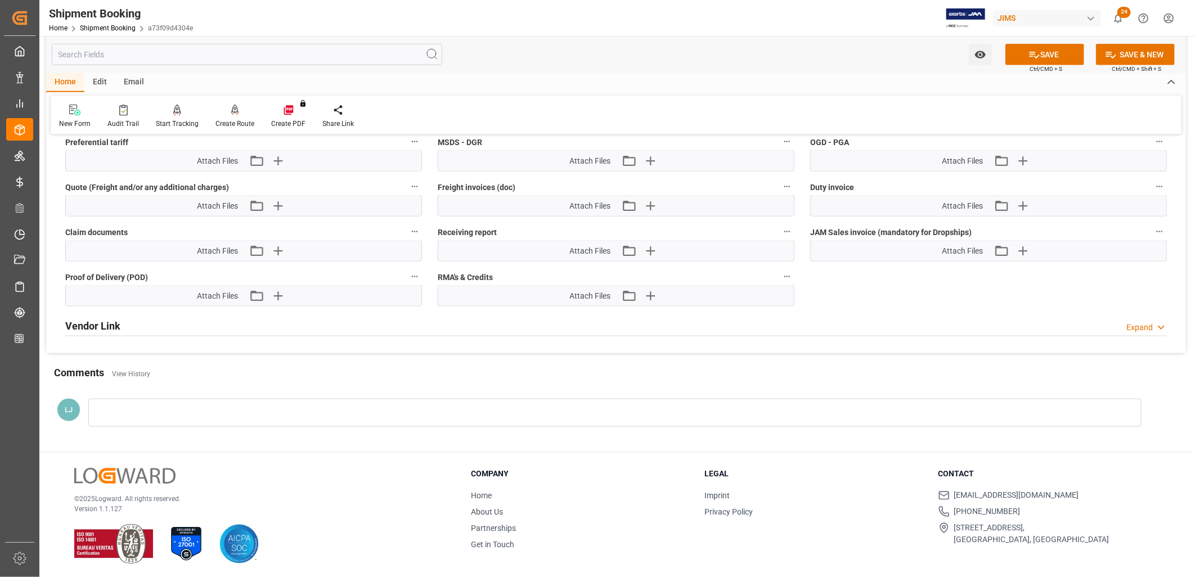
click at [124, 412] on div at bounding box center [615, 413] width 1054 height 28
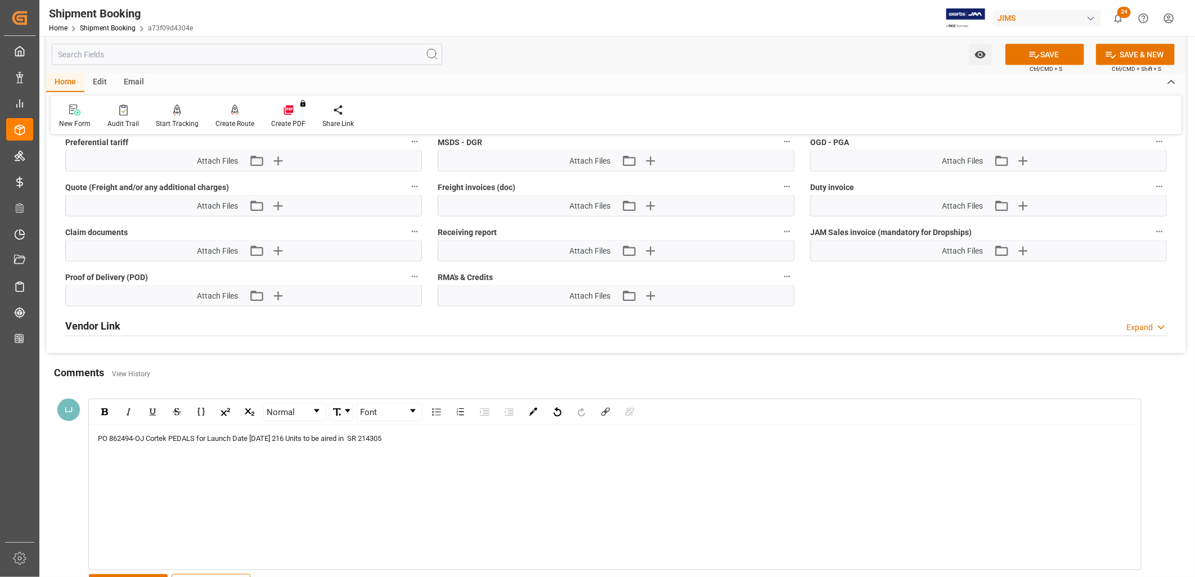
scroll to position [993, 0]
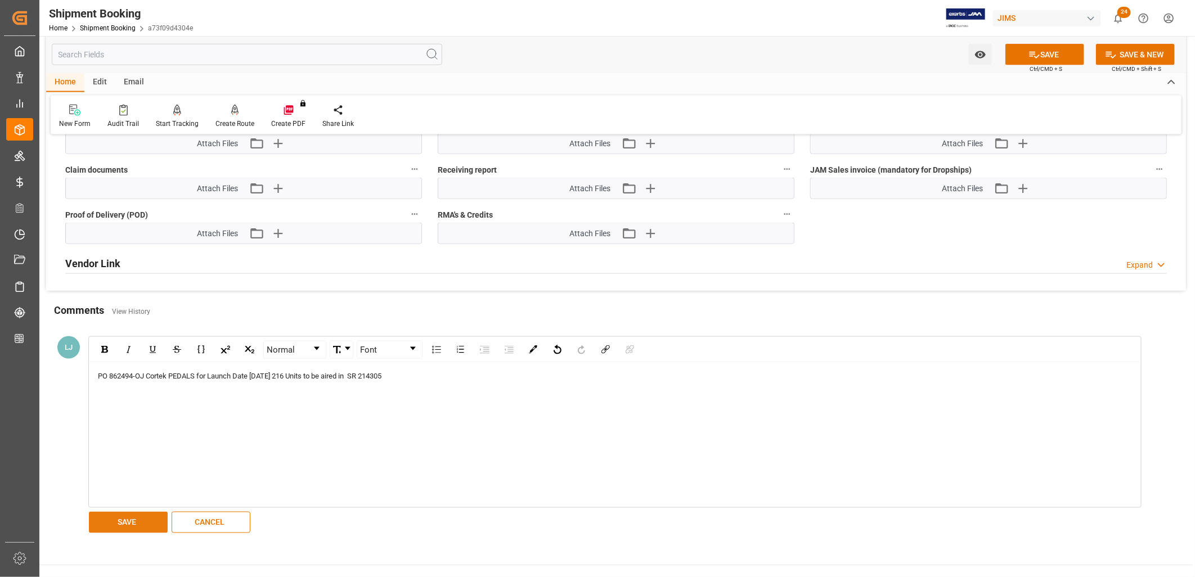
click at [126, 516] on button "SAVE" at bounding box center [128, 522] width 79 height 21
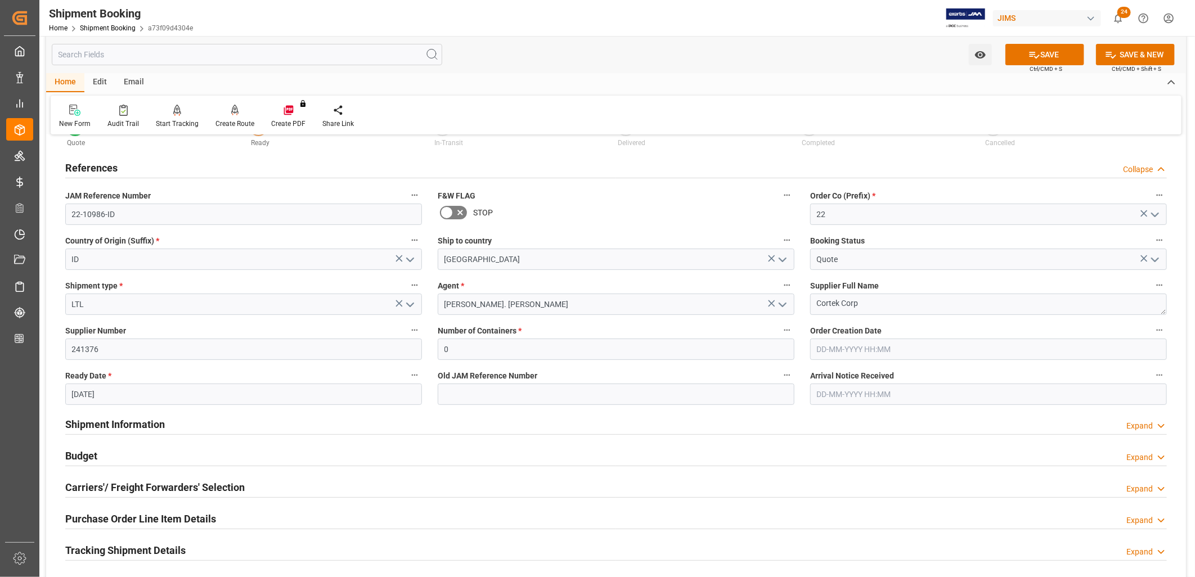
scroll to position [0, 0]
